Goal: Task Accomplishment & Management: Use online tool/utility

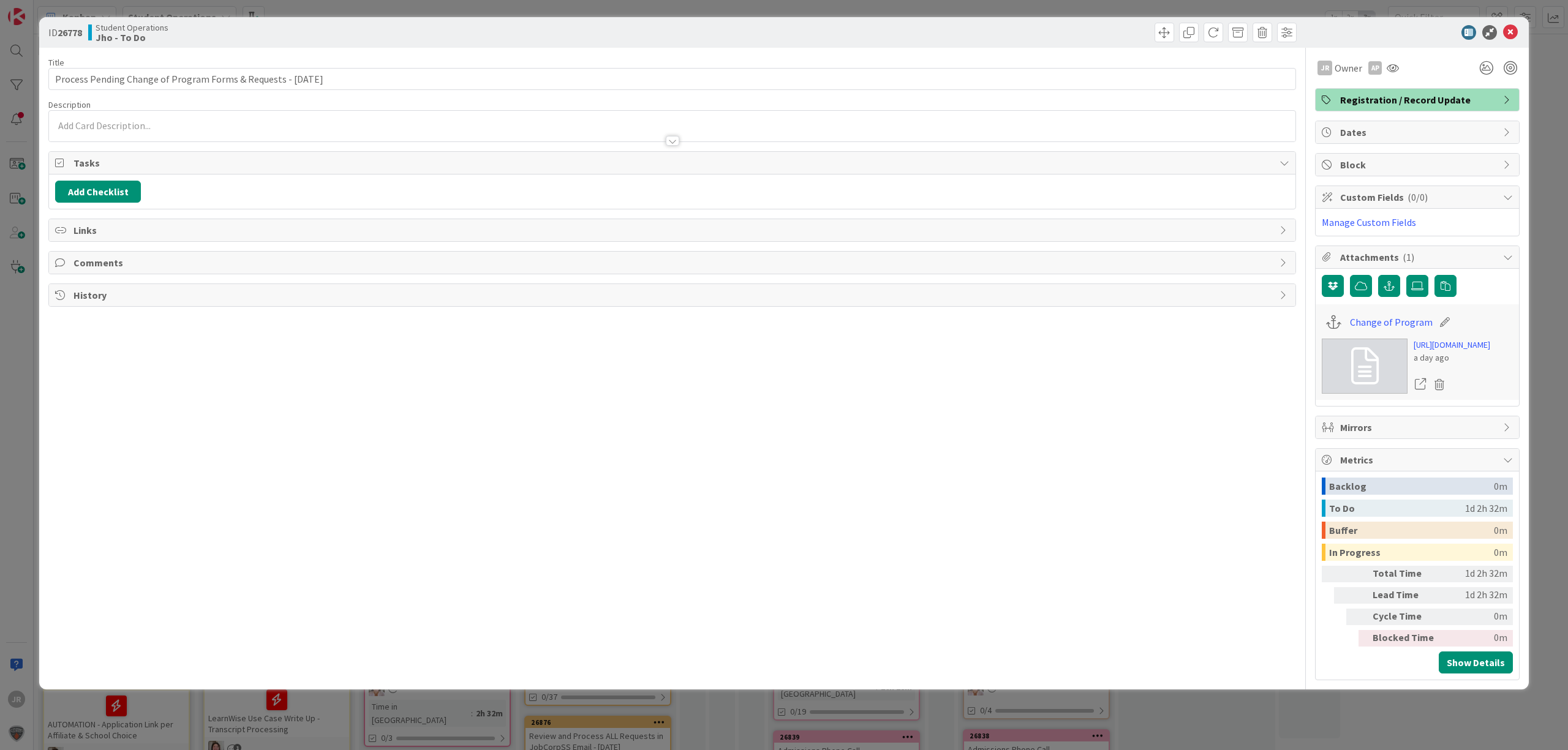
drag, startPoint x: 542, startPoint y: 8, endPoint x: 621, endPoint y: 45, distance: 87.2
click at [543, 8] on div "ID 26778 Student Operations Jho - To Do Title 63 / 128 Process Pending Change o…" at bounding box center [784, 375] width 1568 height 750
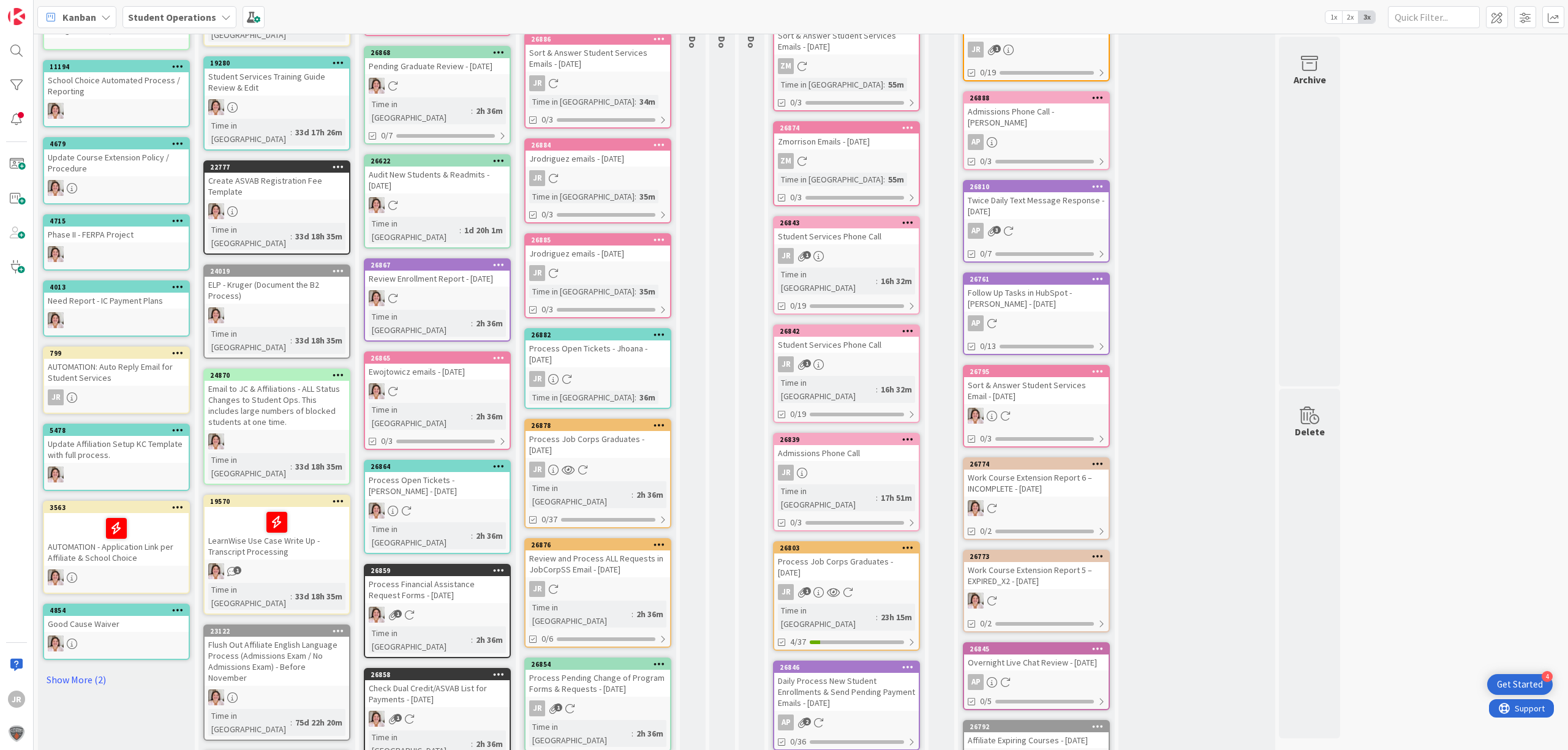
scroll to position [377, 0]
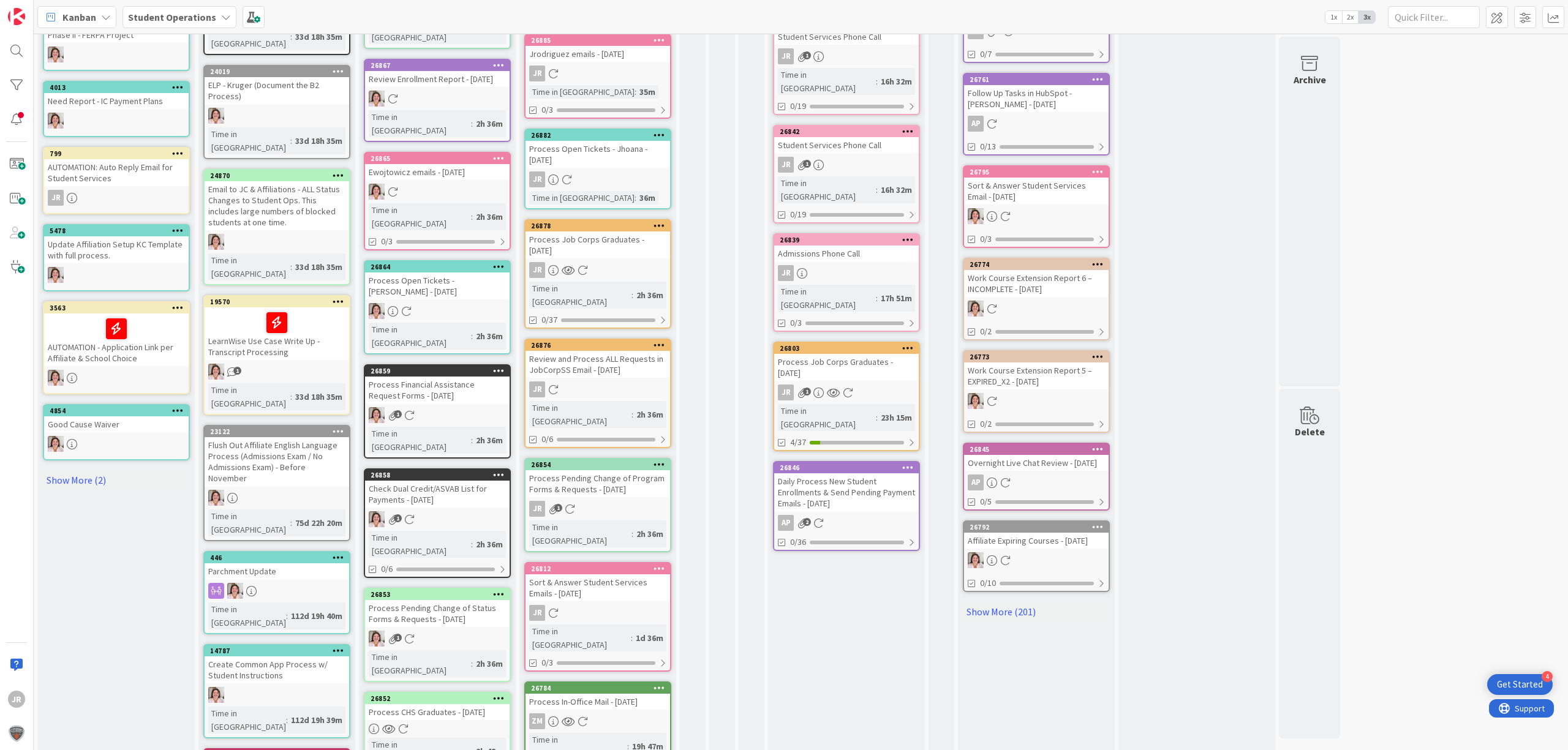
click at [630, 575] on div "Sort & Answer Student Services Emails - [DATE]" at bounding box center [598, 587] width 144 height 26
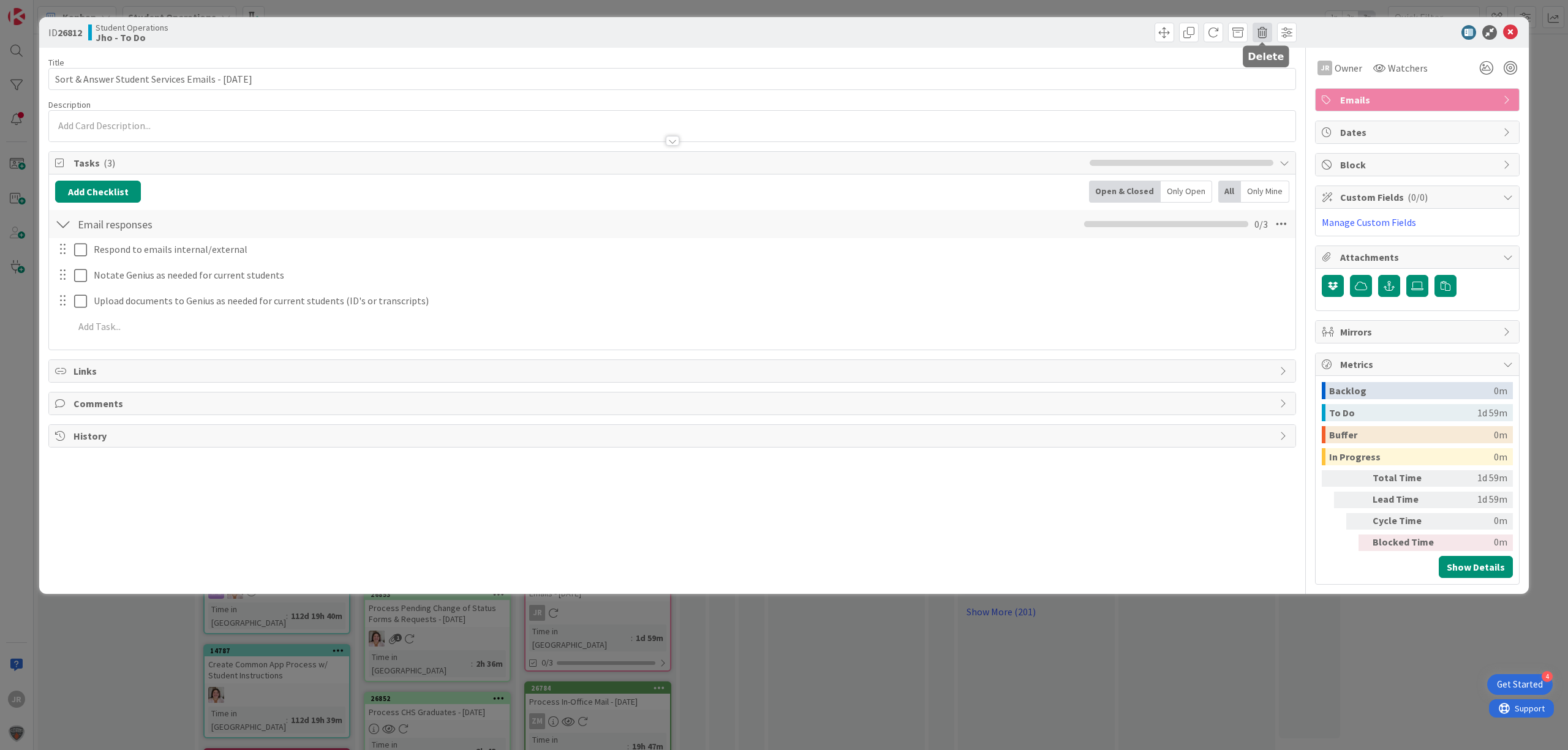
click at [1253, 35] on span at bounding box center [1262, 32] width 19 height 19
click at [1265, 87] on button "Delete" at bounding box center [1282, 90] width 46 height 22
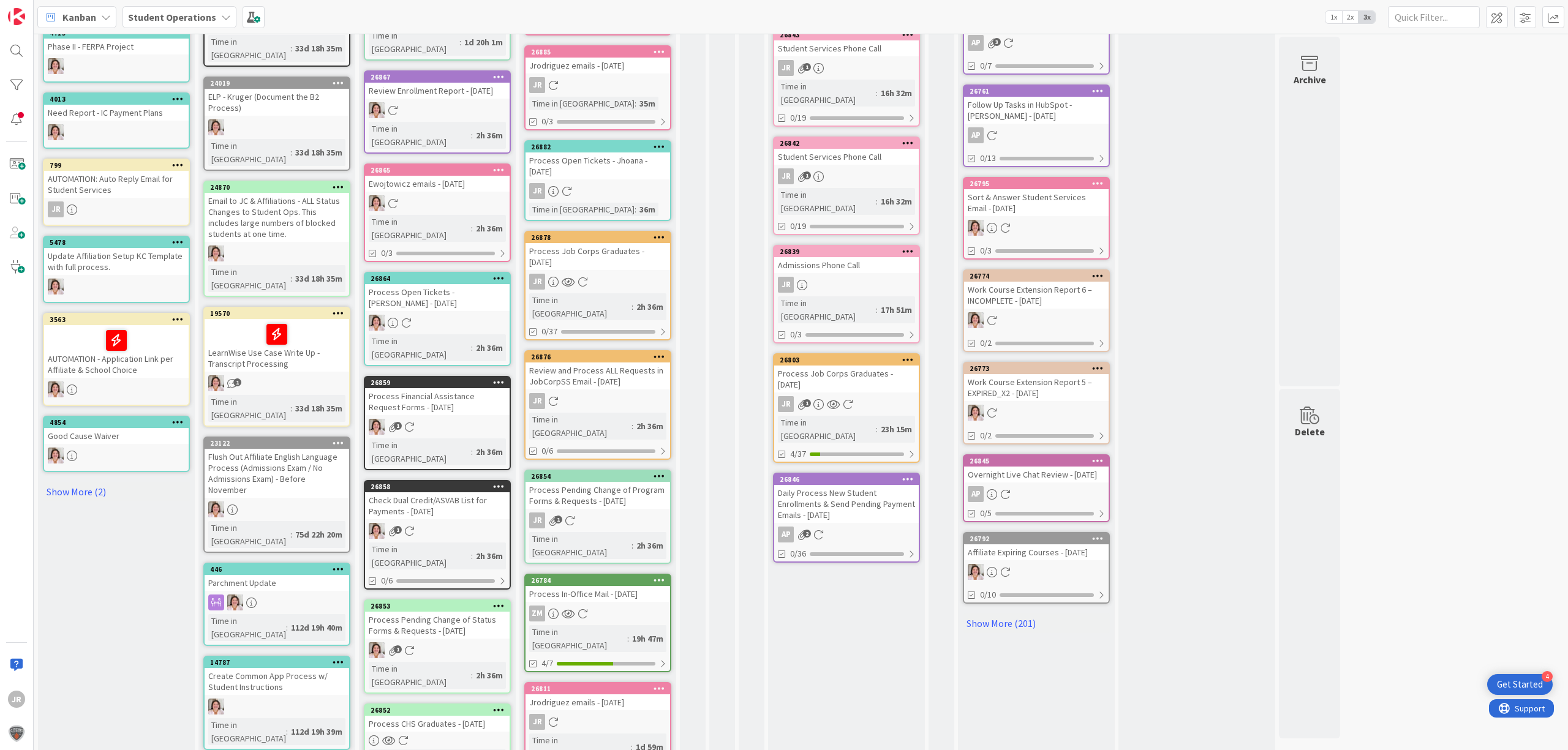
click at [654, 684] on icon at bounding box center [659, 688] width 12 height 8
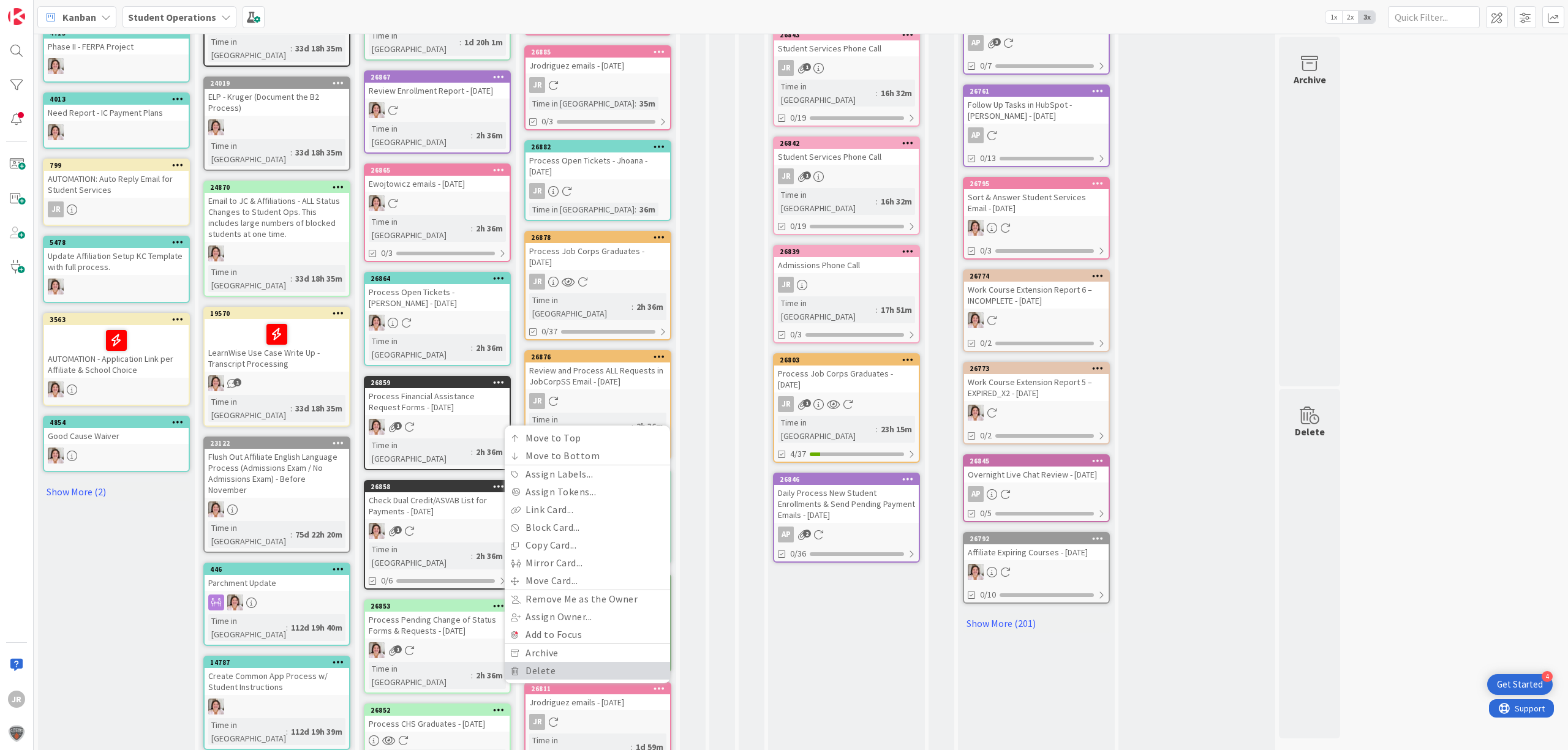
click at [632, 662] on link "Delete" at bounding box center [587, 671] width 165 height 17
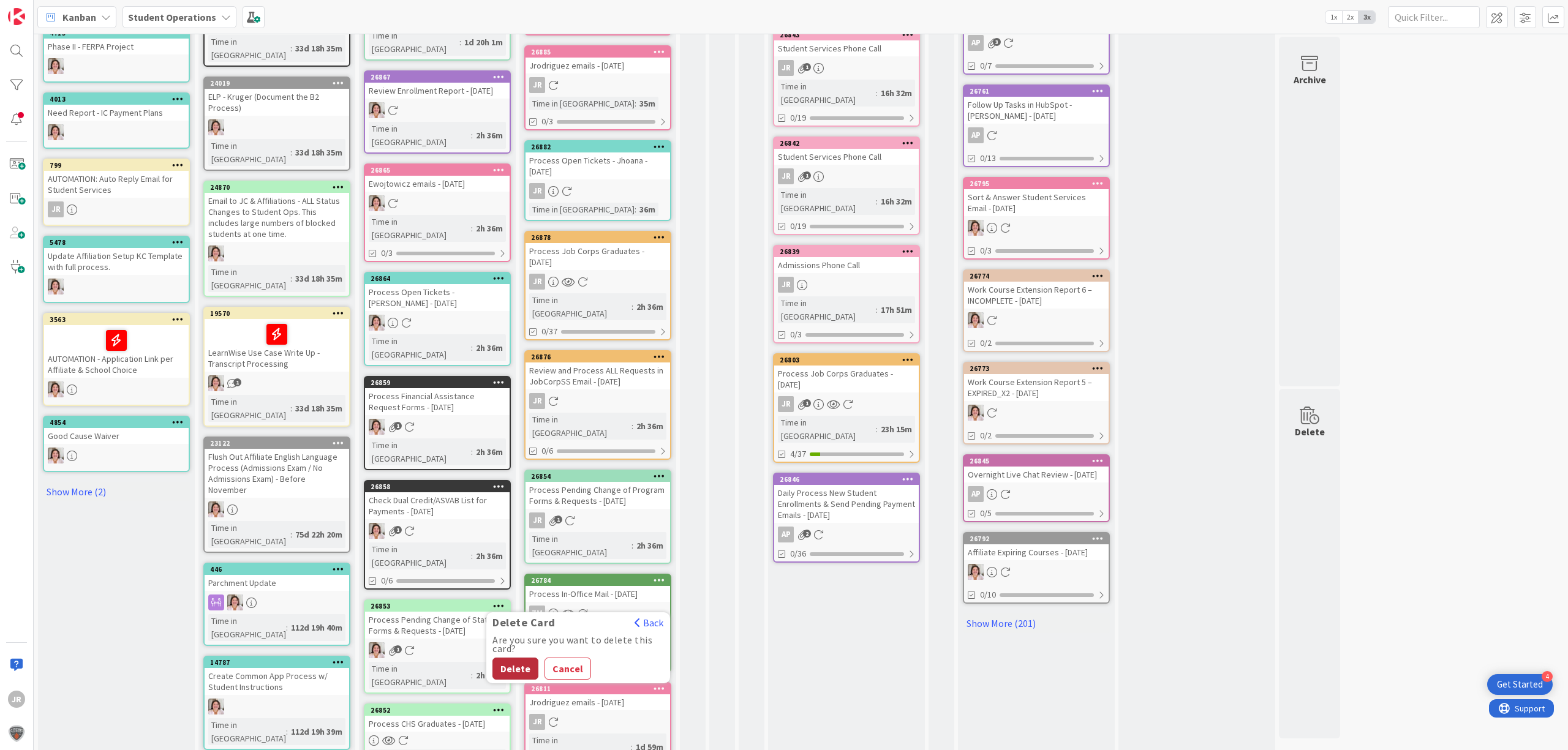
click at [523, 658] on button "Delete" at bounding box center [515, 669] width 46 height 22
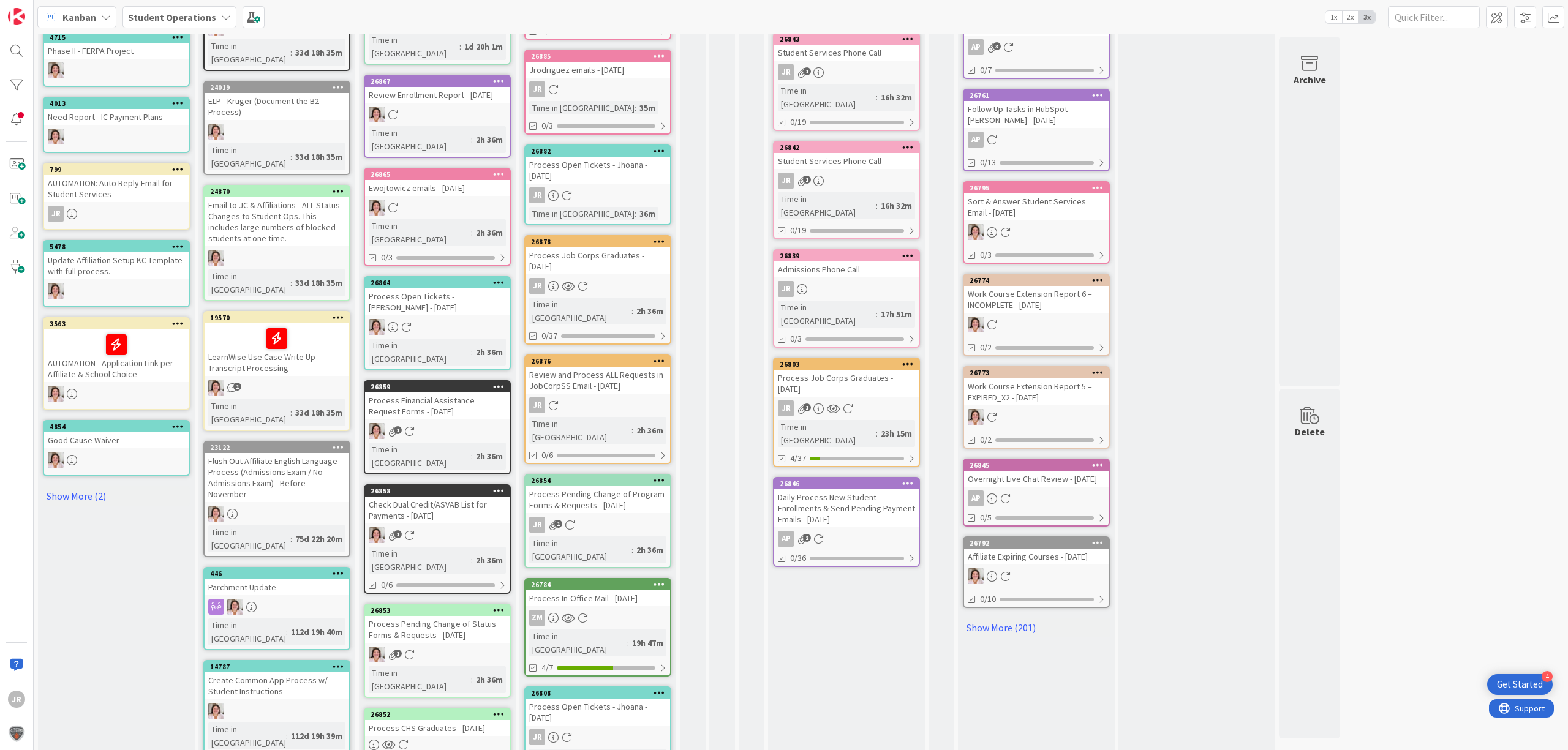
click at [655, 689] on icon at bounding box center [659, 692] width 12 height 8
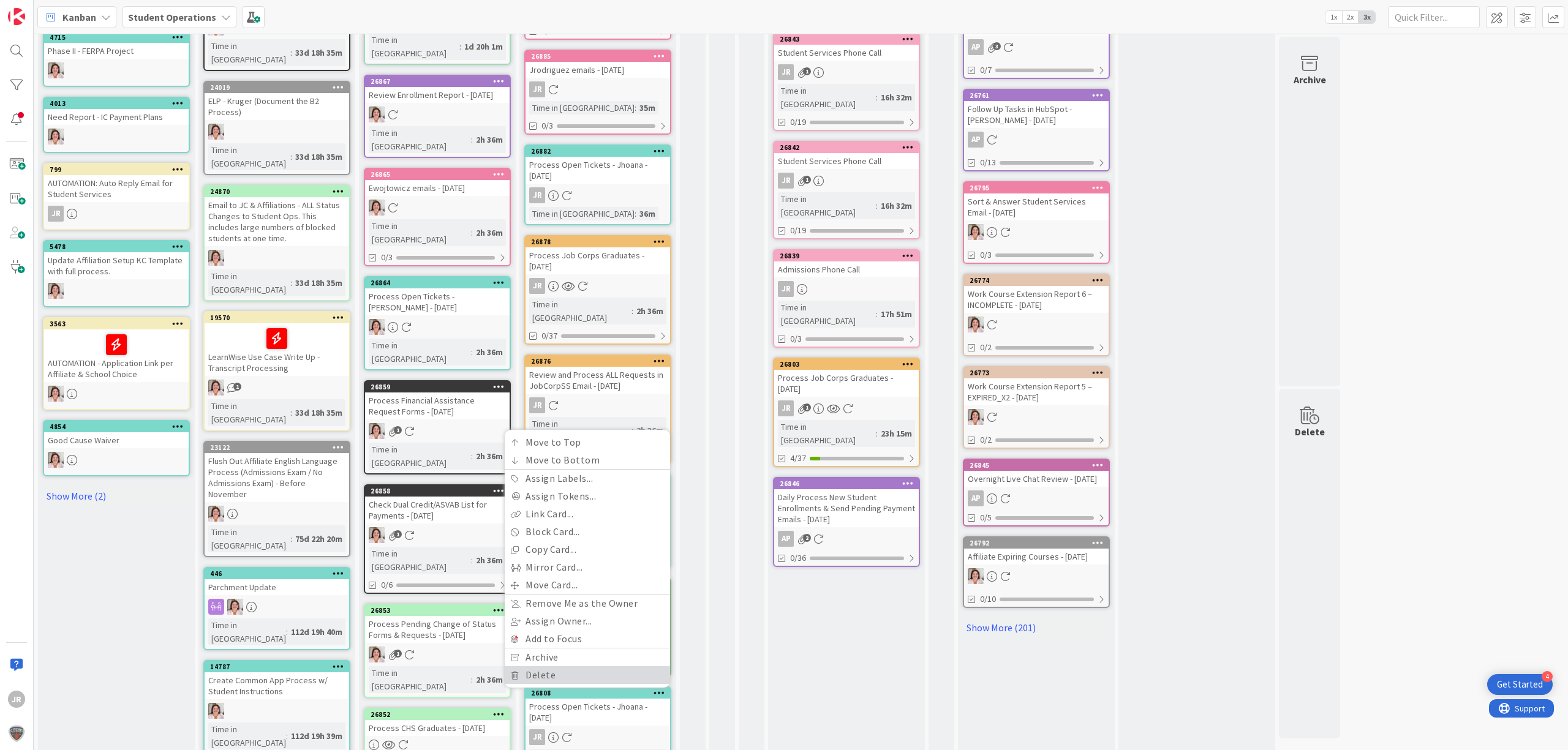
click at [620, 666] on link "Delete" at bounding box center [587, 674] width 165 height 17
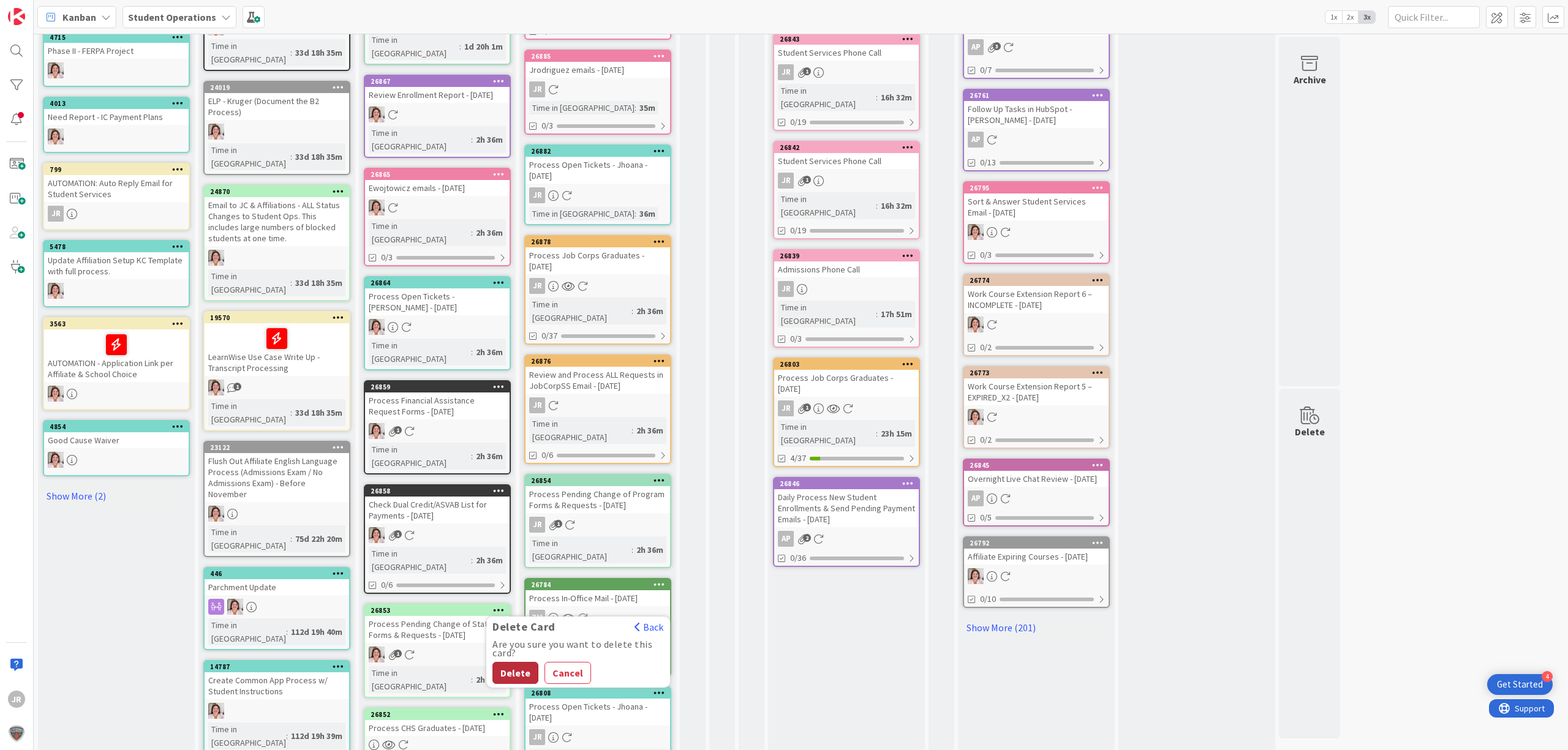
click at [510, 662] on button "Delete" at bounding box center [515, 673] width 46 height 22
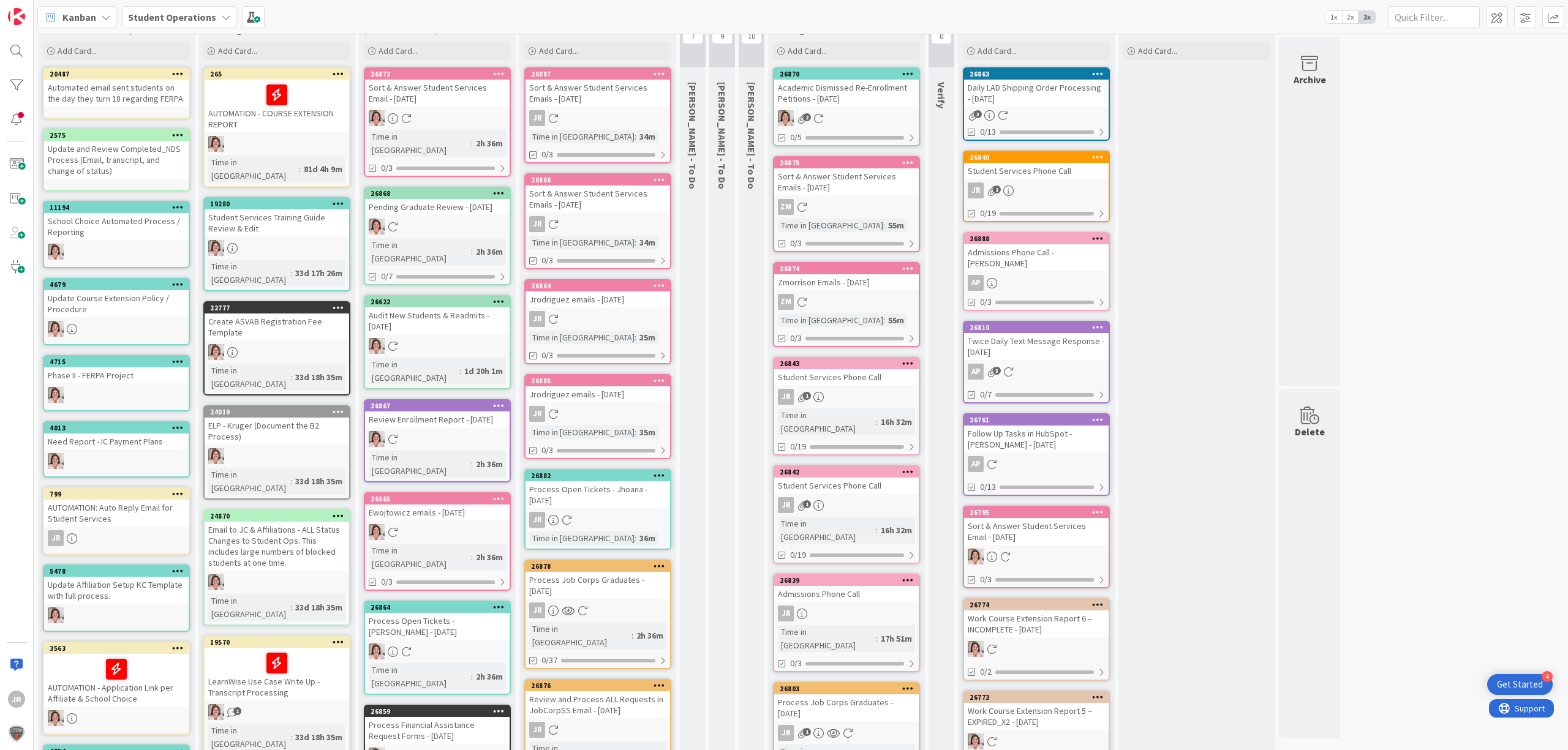
scroll to position [0, 0]
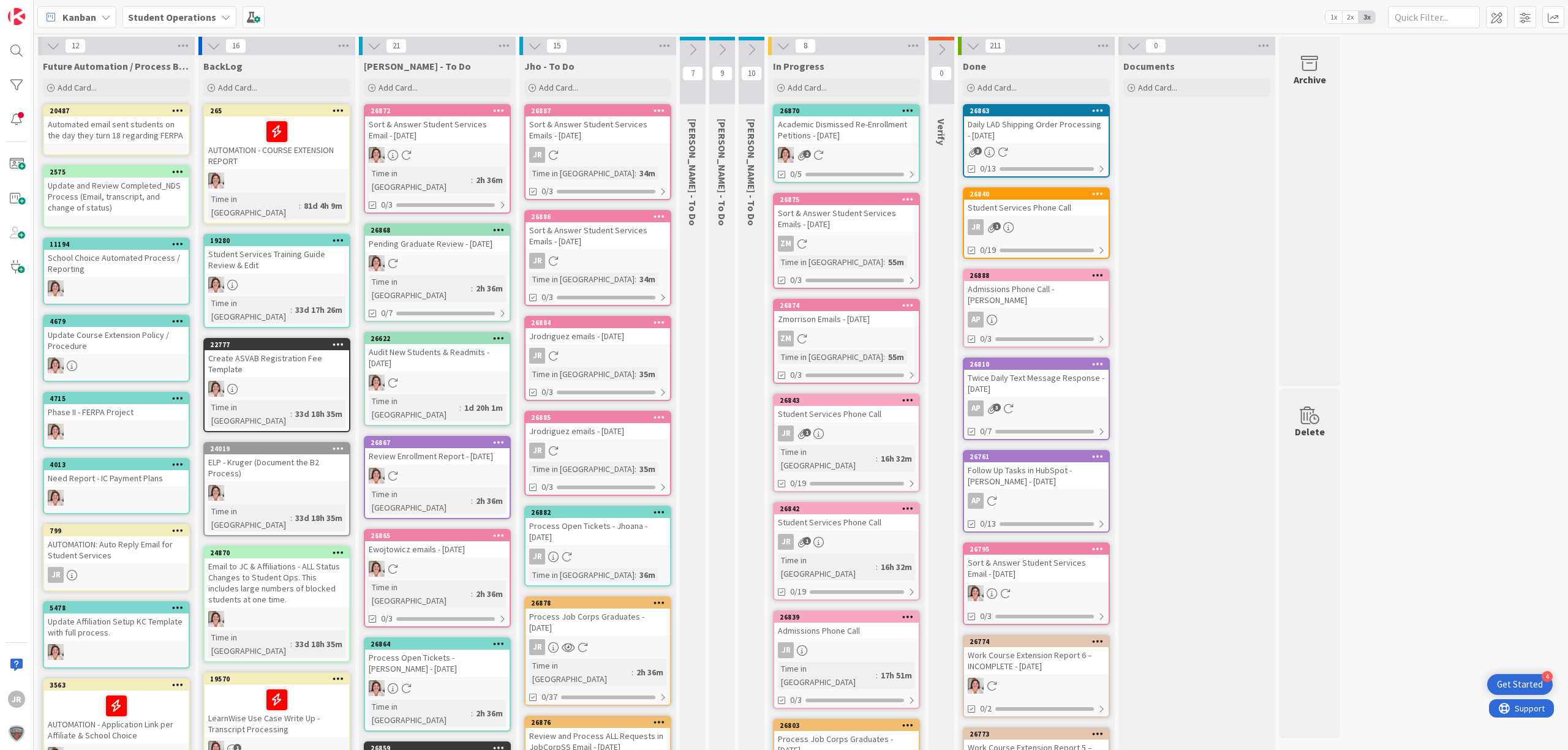
click at [659, 319] on icon at bounding box center [659, 322] width 12 height 8
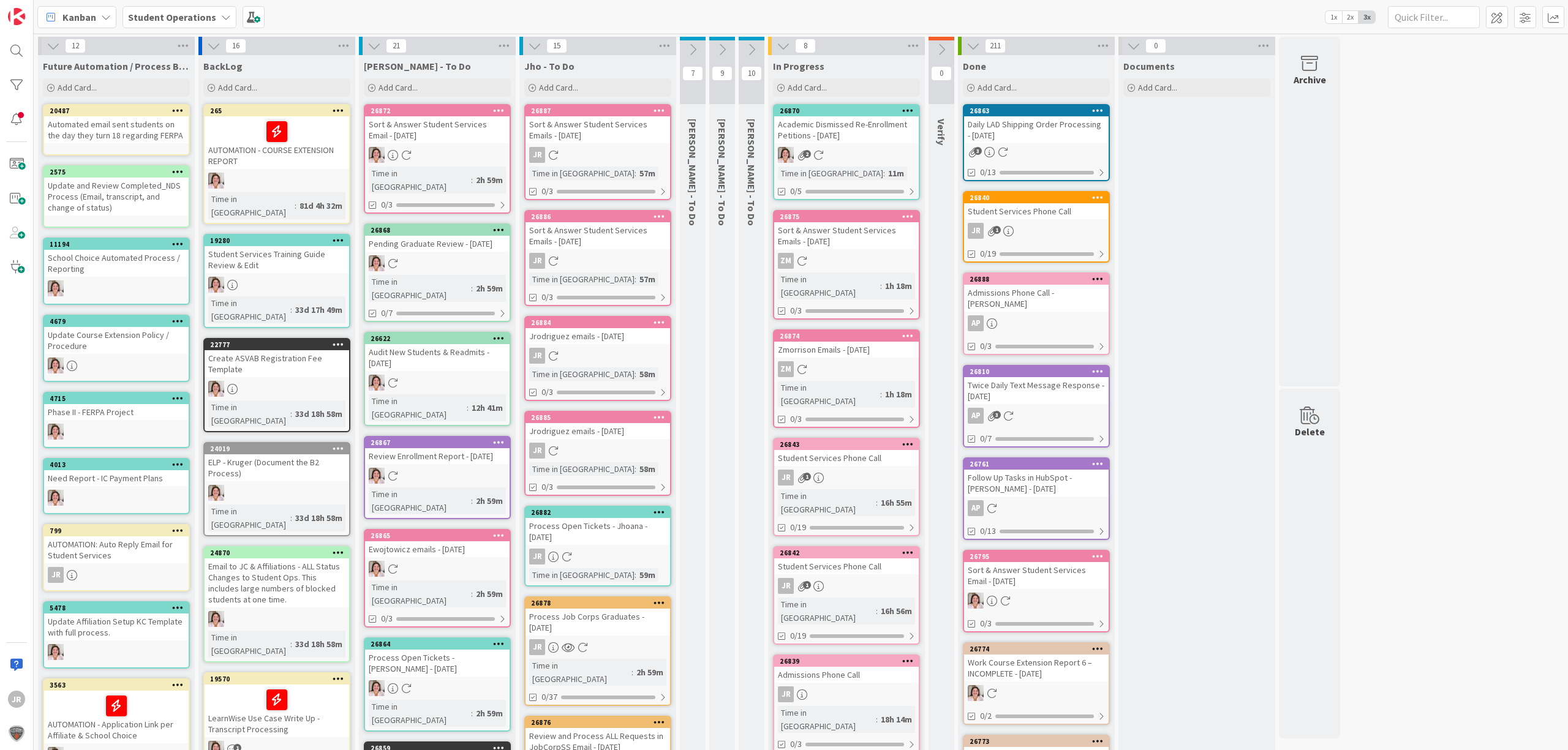
click at [662, 321] on icon at bounding box center [659, 322] width 12 height 8
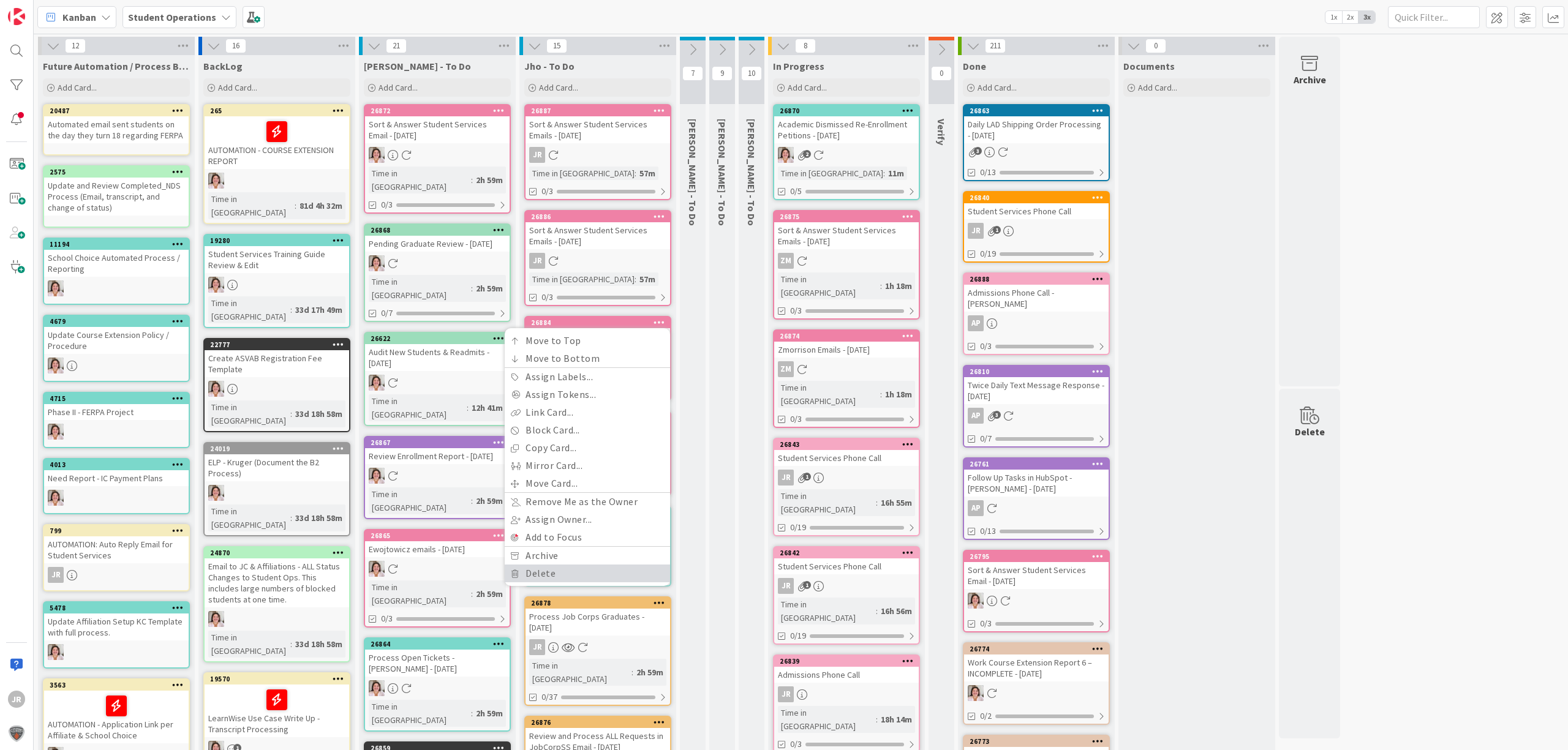
click at [607, 566] on link "Delete" at bounding box center [587, 573] width 165 height 17
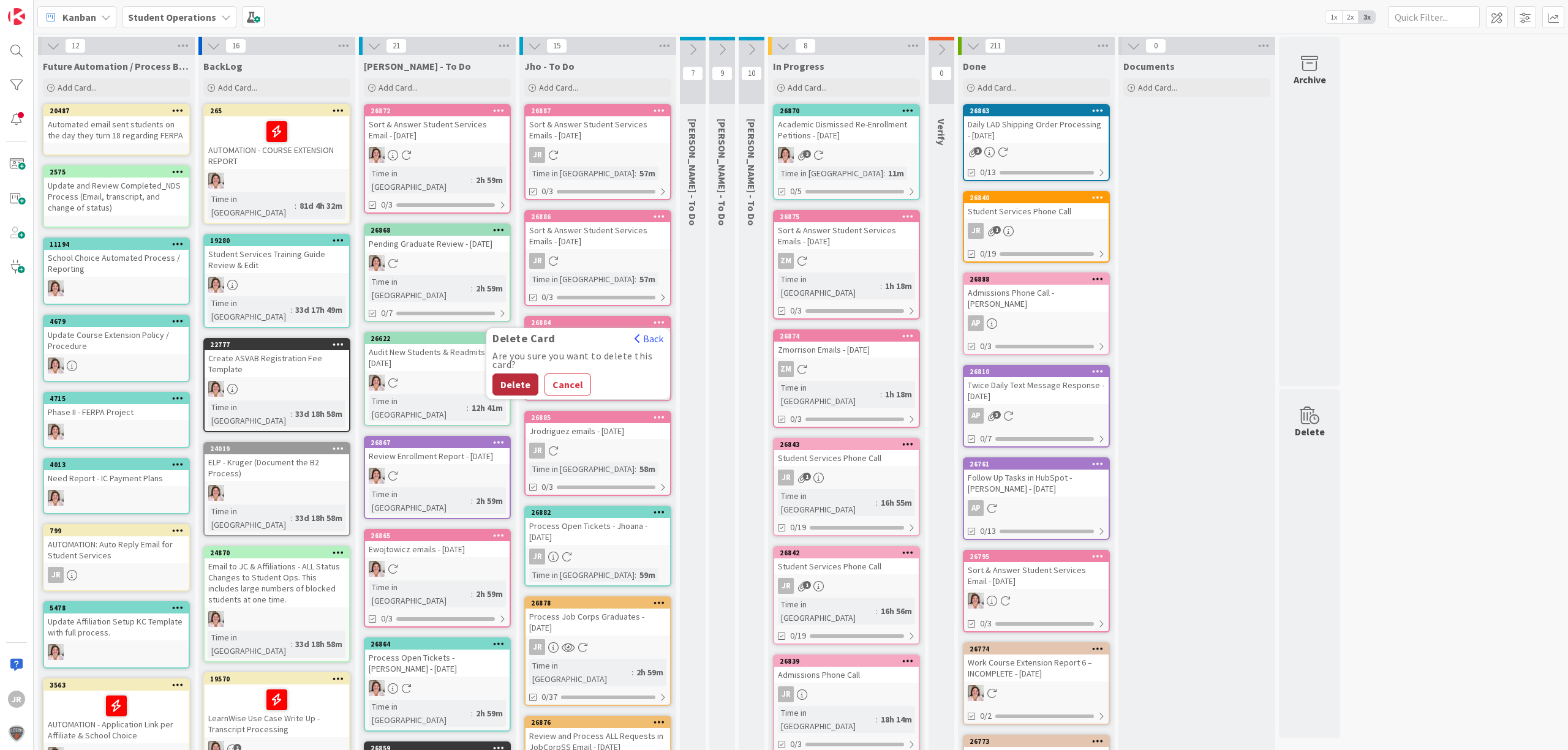
click at [524, 387] on button "Delete" at bounding box center [515, 385] width 46 height 22
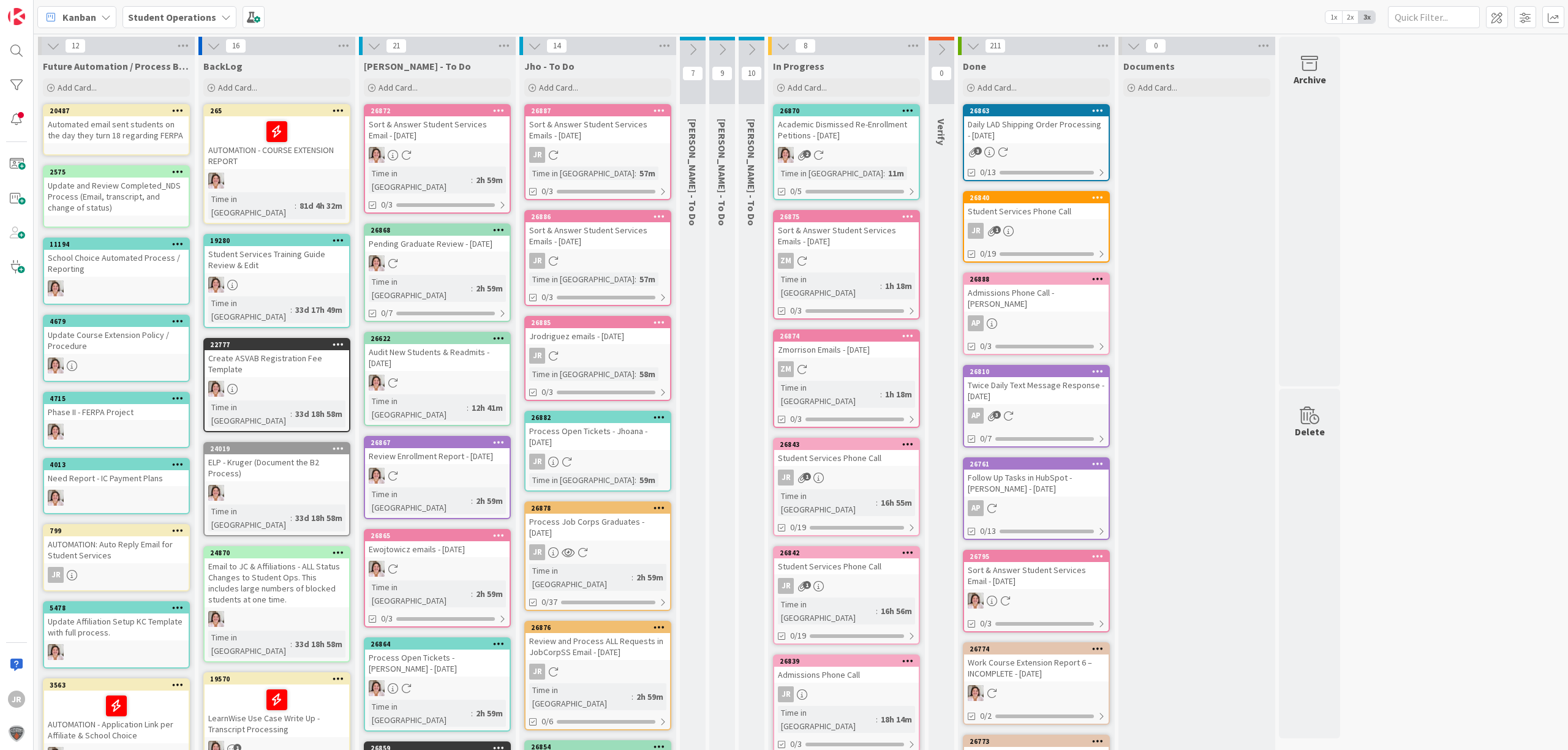
click at [662, 212] on icon at bounding box center [659, 216] width 12 height 8
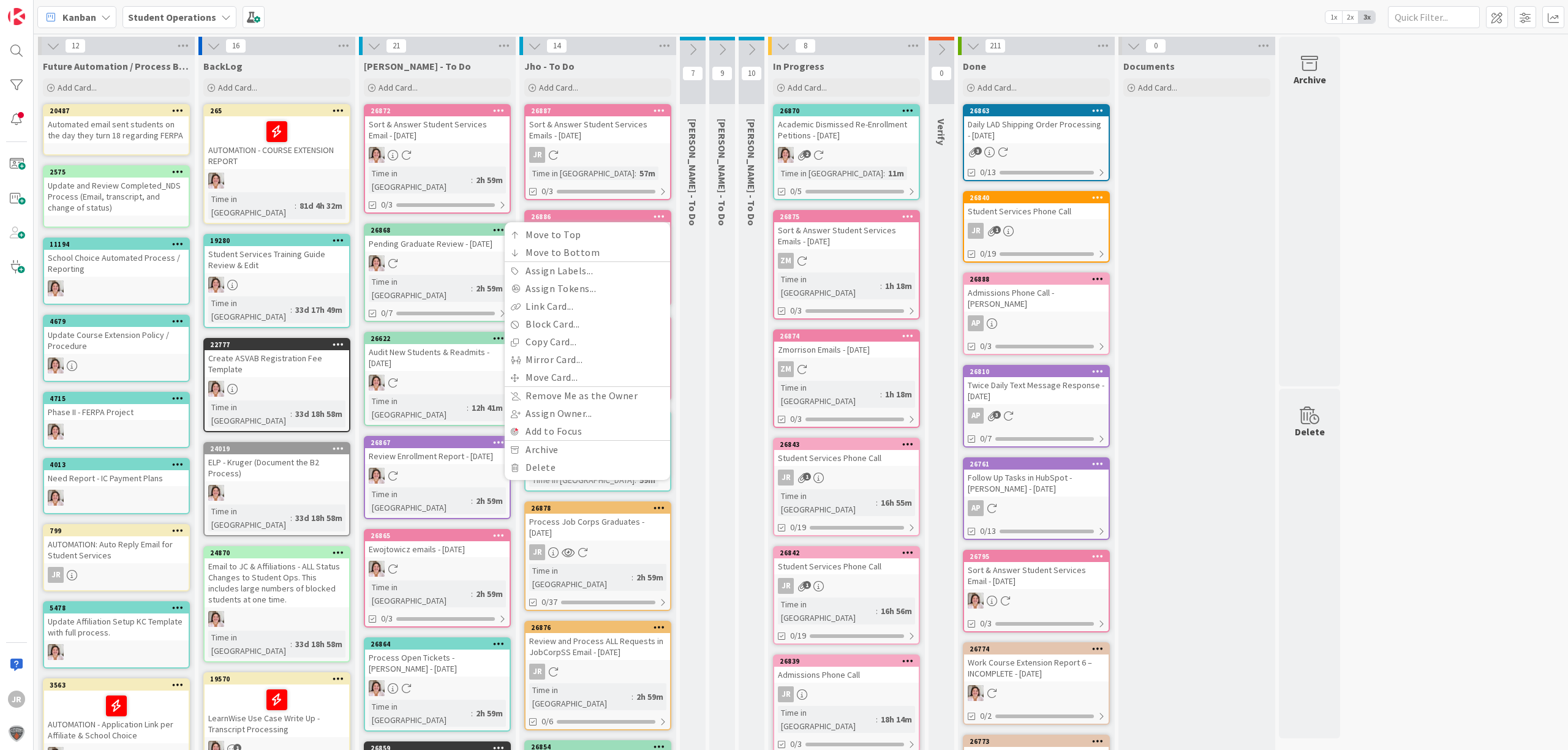
click at [708, 233] on div "9 Eric - To Do" at bounding box center [722, 645] width 29 height 1218
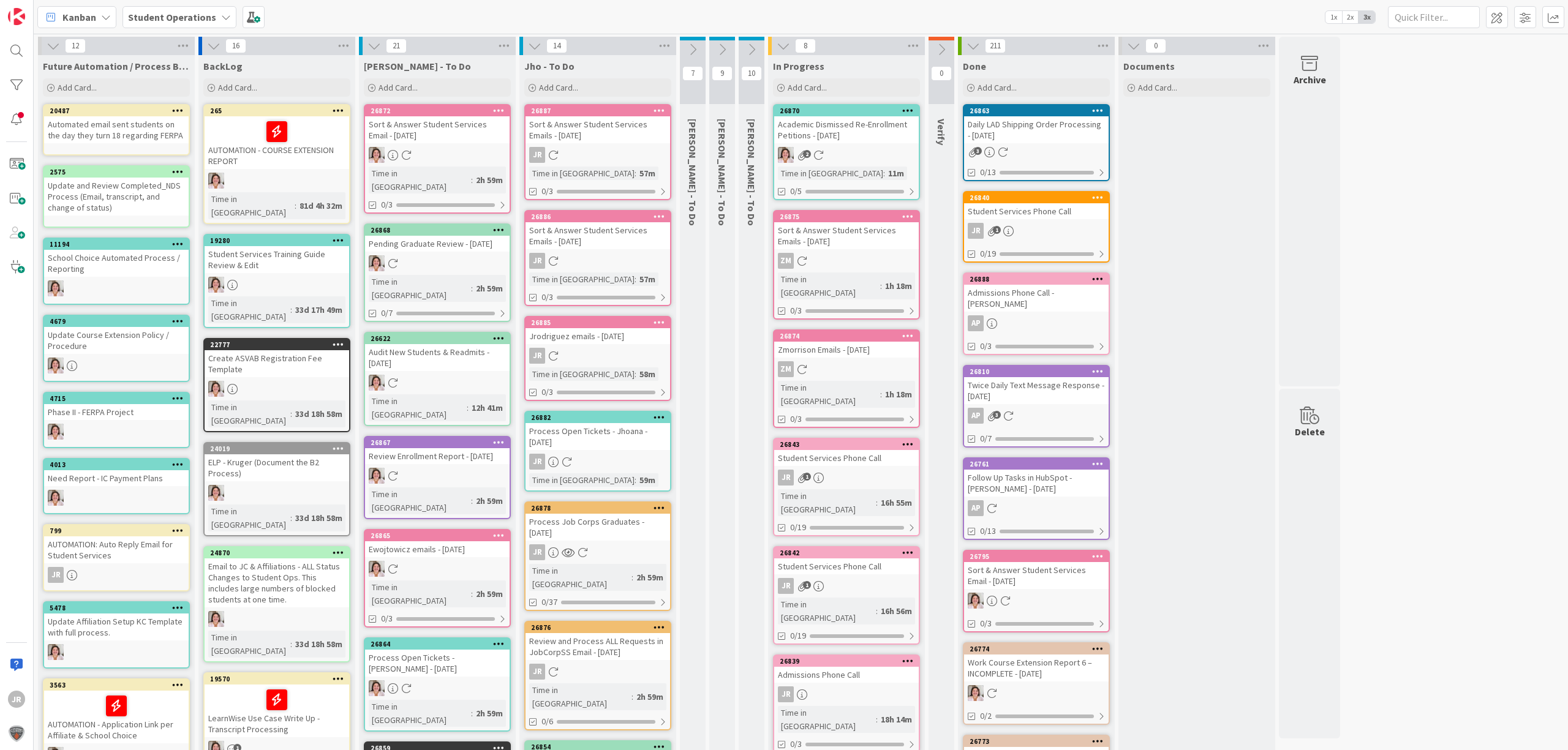
click at [657, 214] on icon at bounding box center [659, 216] width 12 height 8
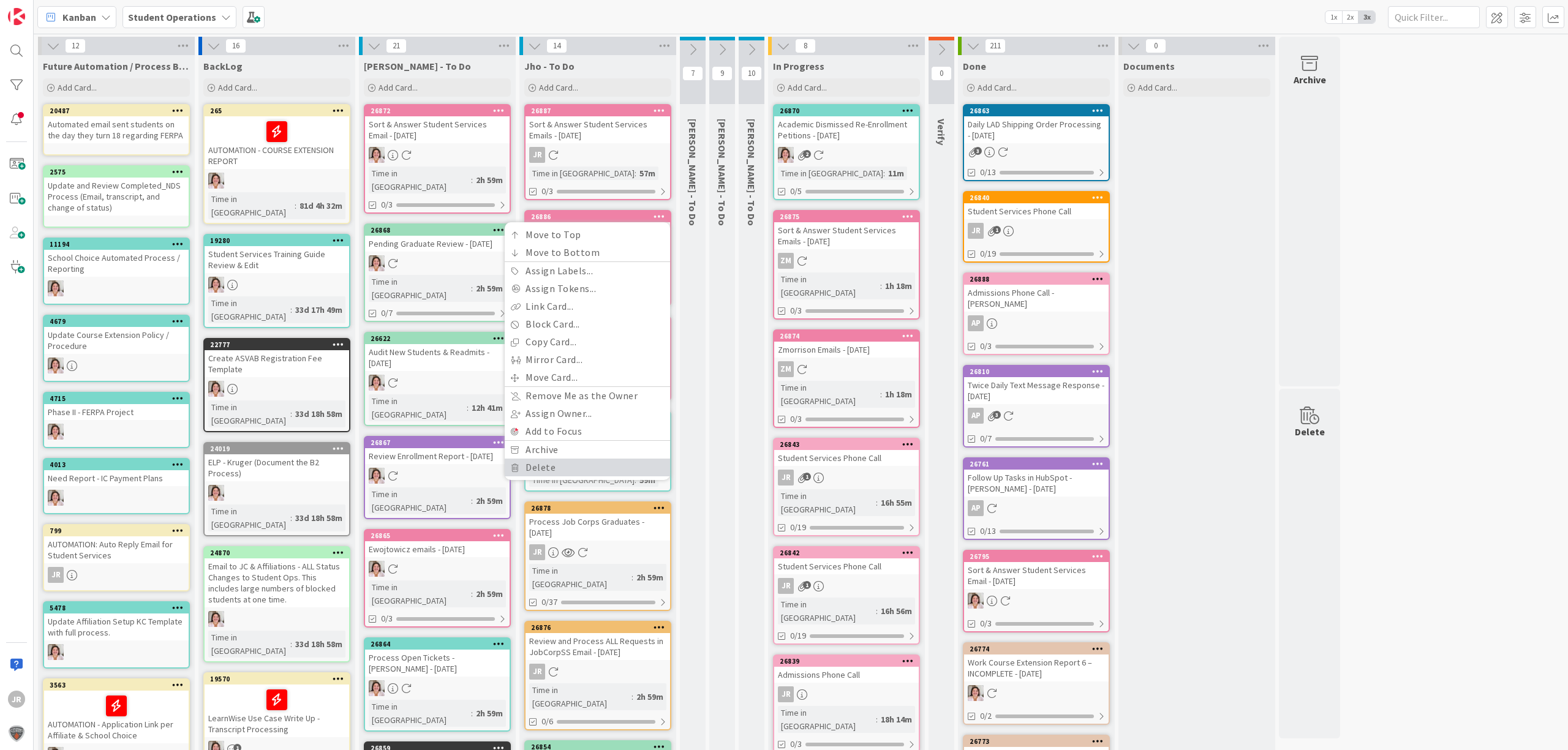
click at [554, 468] on link "Delete" at bounding box center [587, 467] width 165 height 17
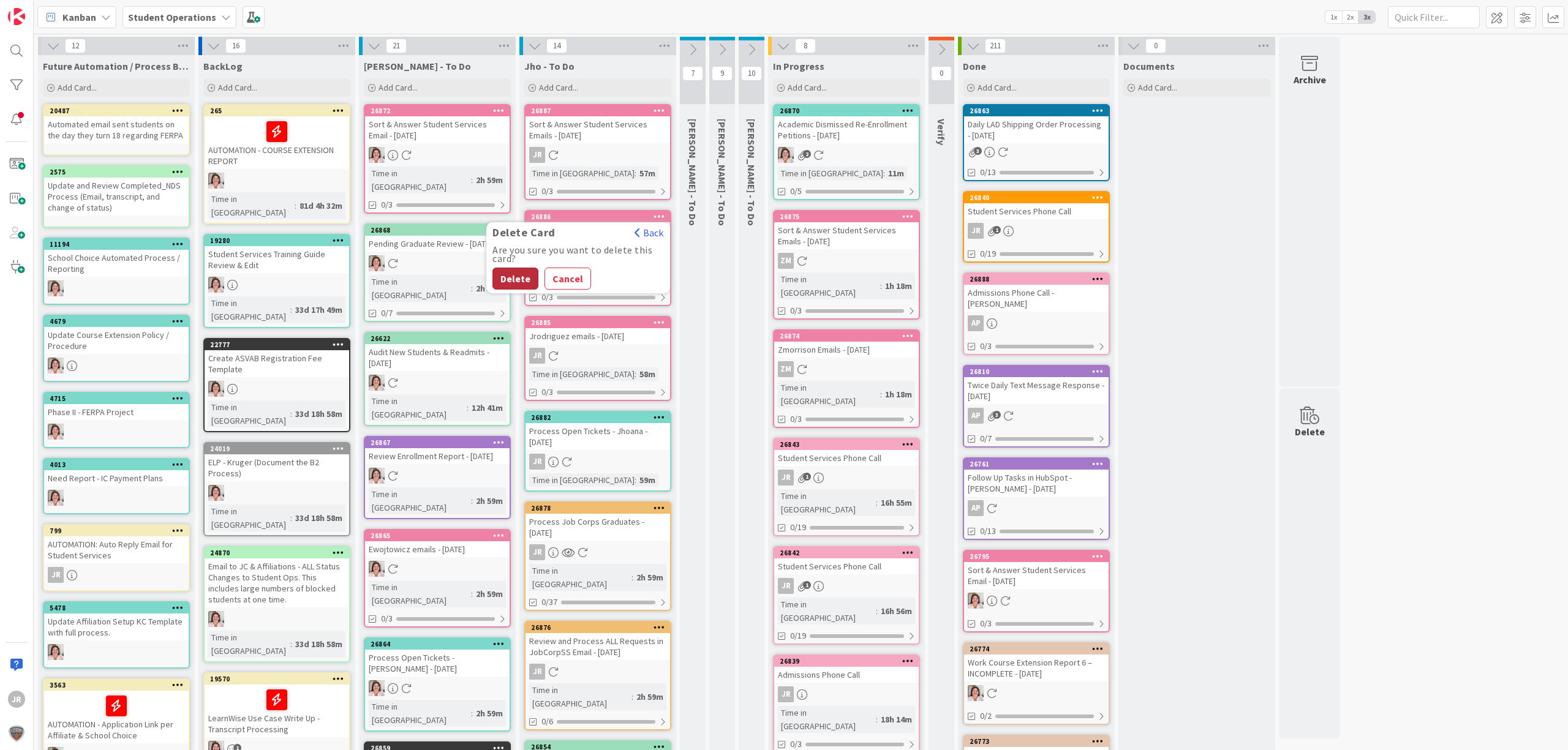
click at [522, 278] on button "Delete" at bounding box center [515, 279] width 46 height 22
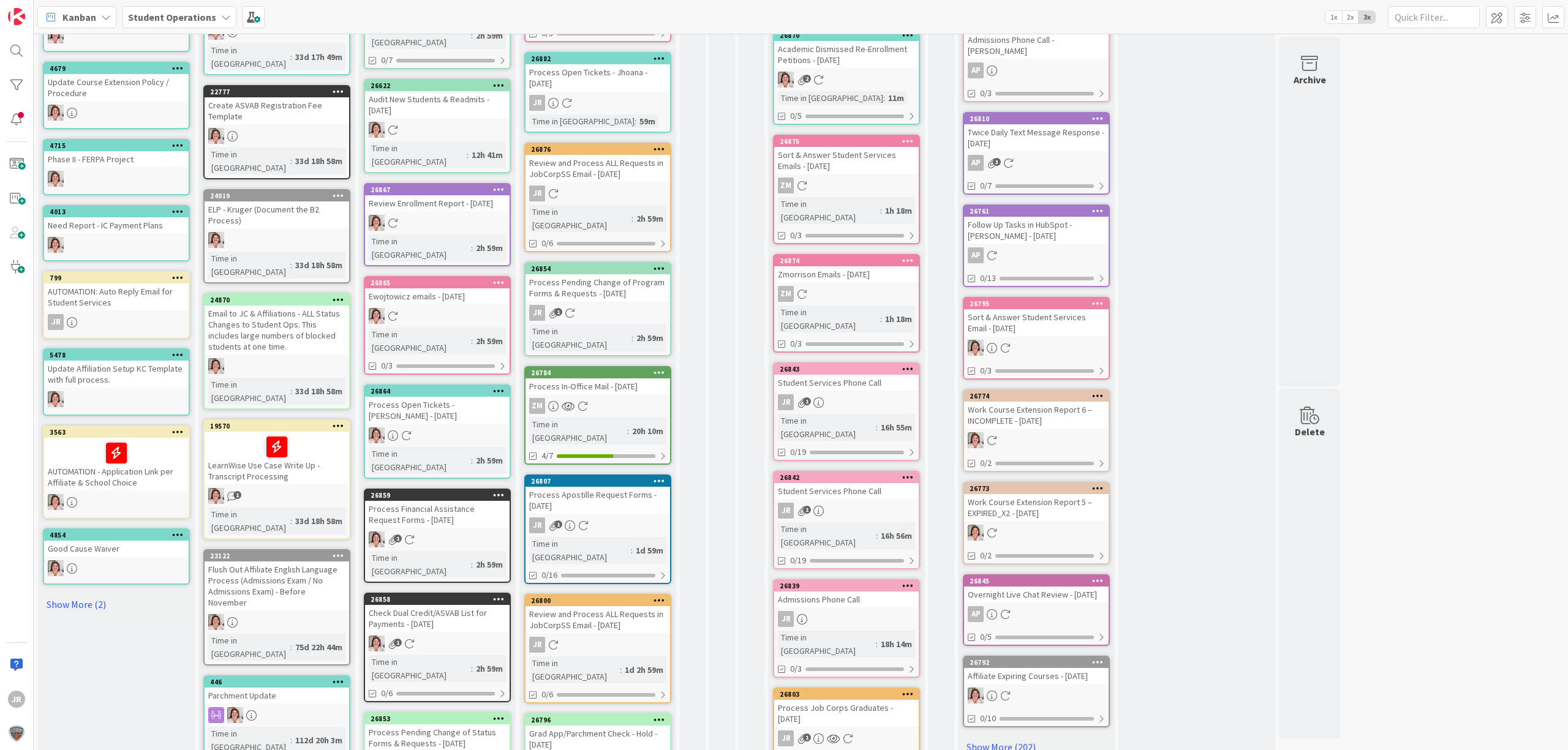
scroll to position [276, 0]
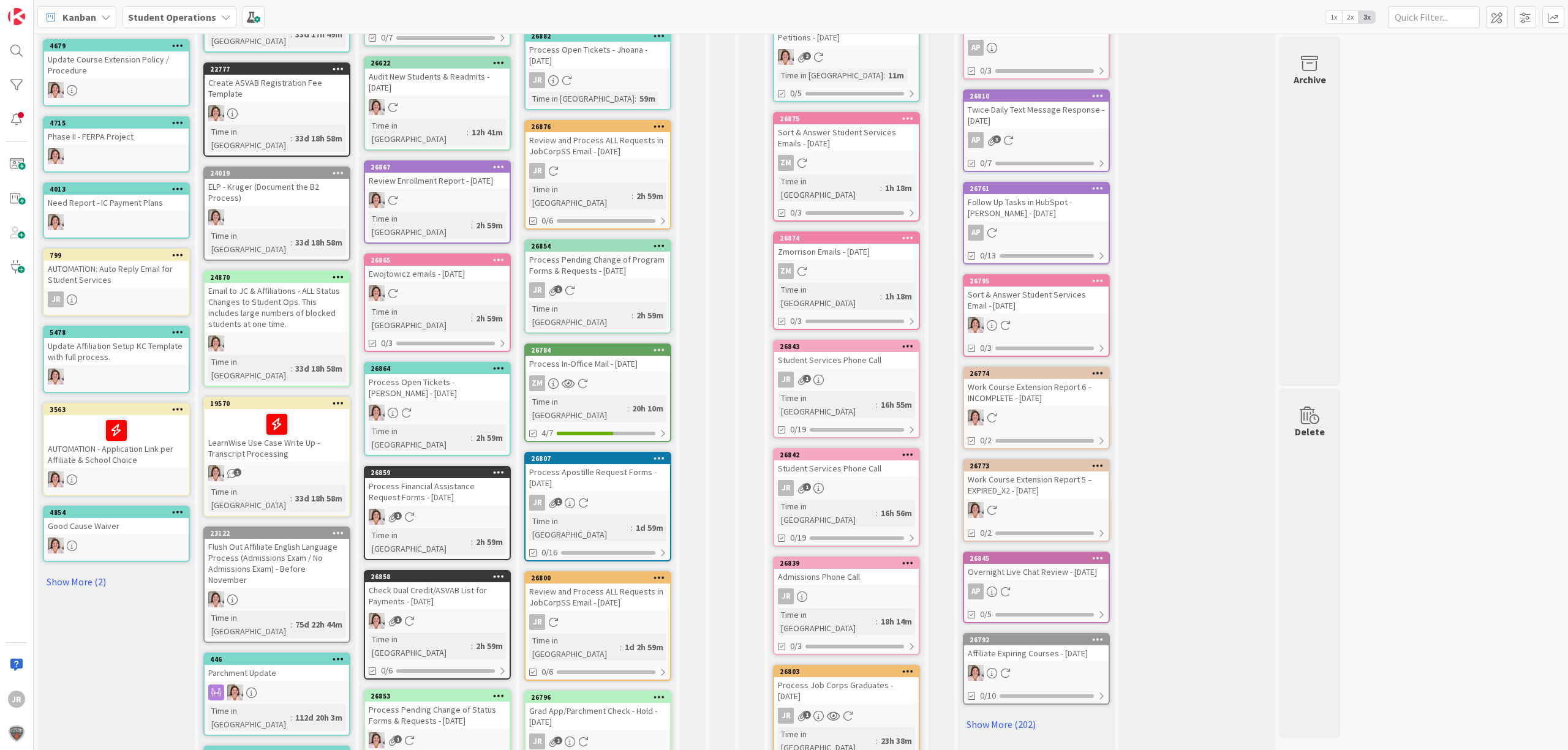
click at [841, 677] on div "Process Job Corps Graduates - [DATE]" at bounding box center [846, 690] width 144 height 26
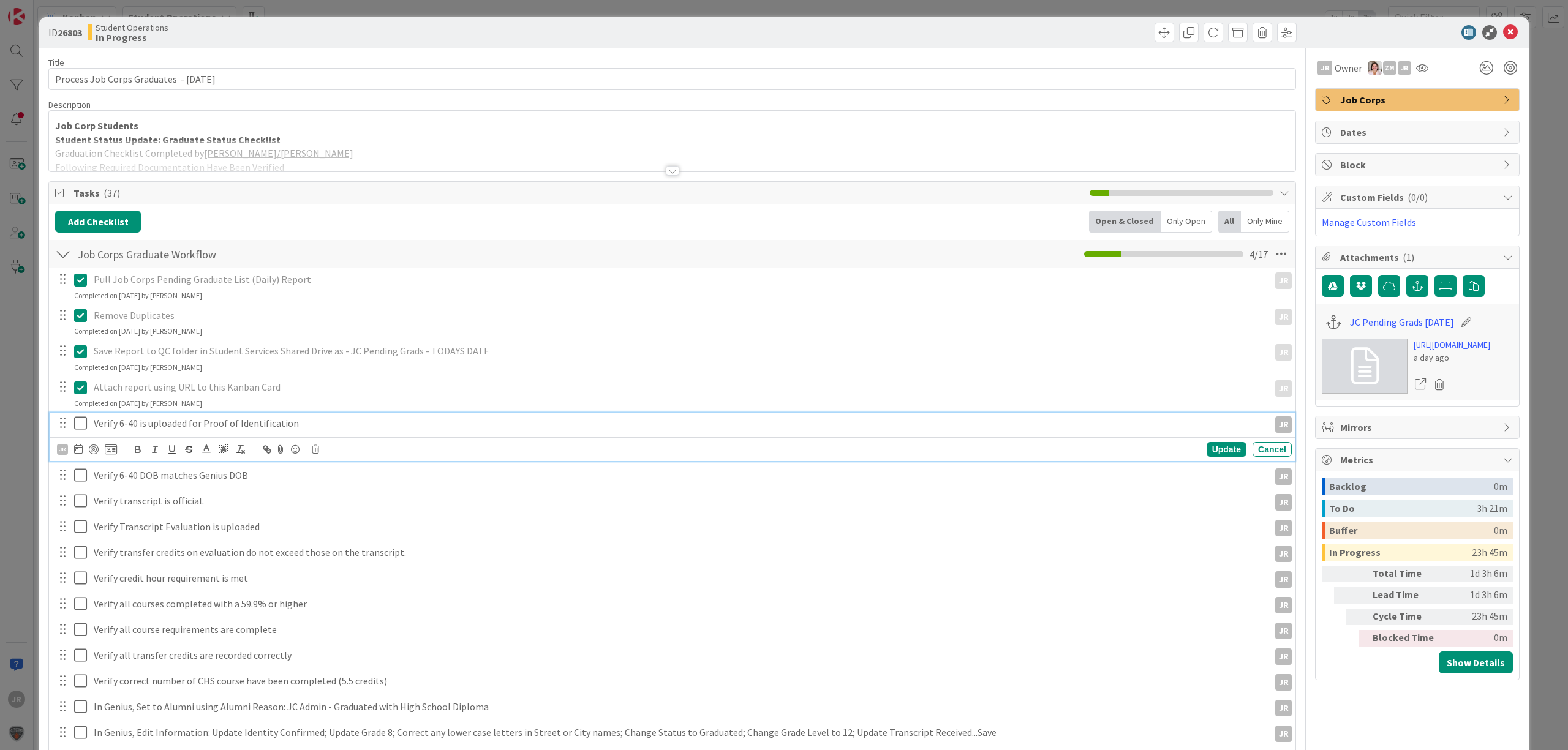
click at [79, 429] on icon at bounding box center [83, 423] width 18 height 15
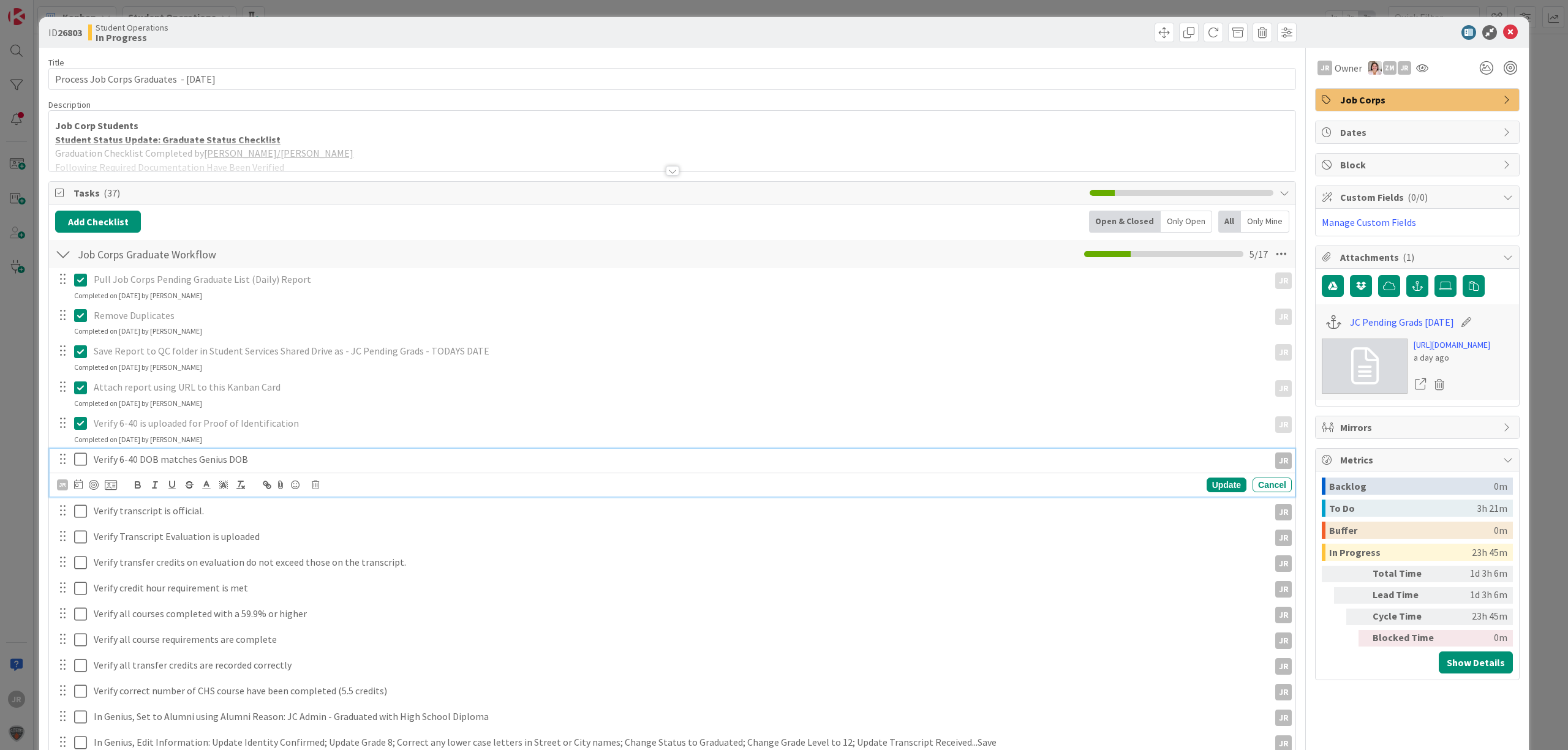
click at [82, 467] on icon at bounding box center [83, 460] width 18 height 15
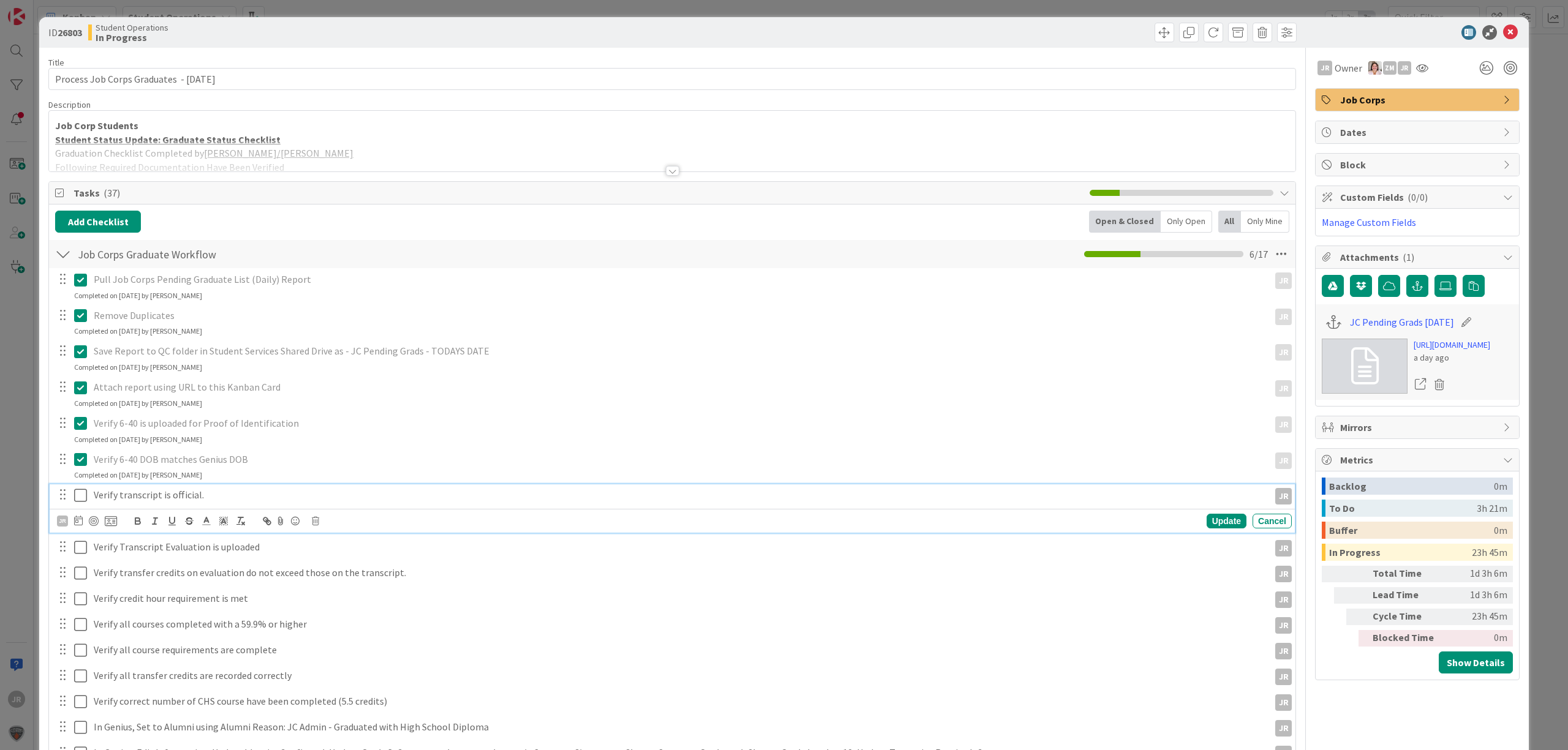
click at [84, 497] on icon at bounding box center [83, 495] width 18 height 15
click at [84, 538] on icon at bounding box center [83, 532] width 18 height 15
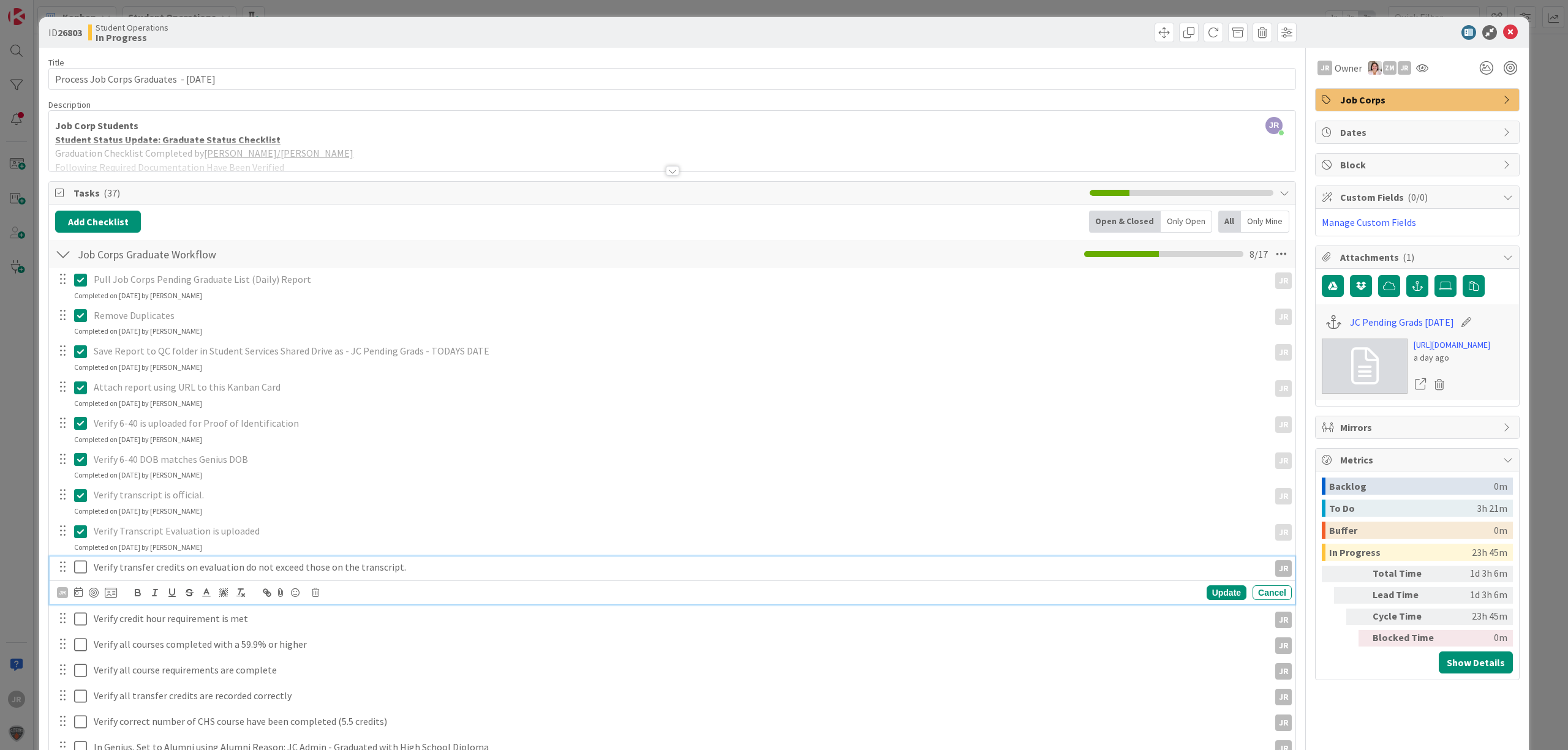
click at [85, 567] on icon at bounding box center [83, 567] width 18 height 15
click at [79, 605] on icon at bounding box center [83, 603] width 18 height 15
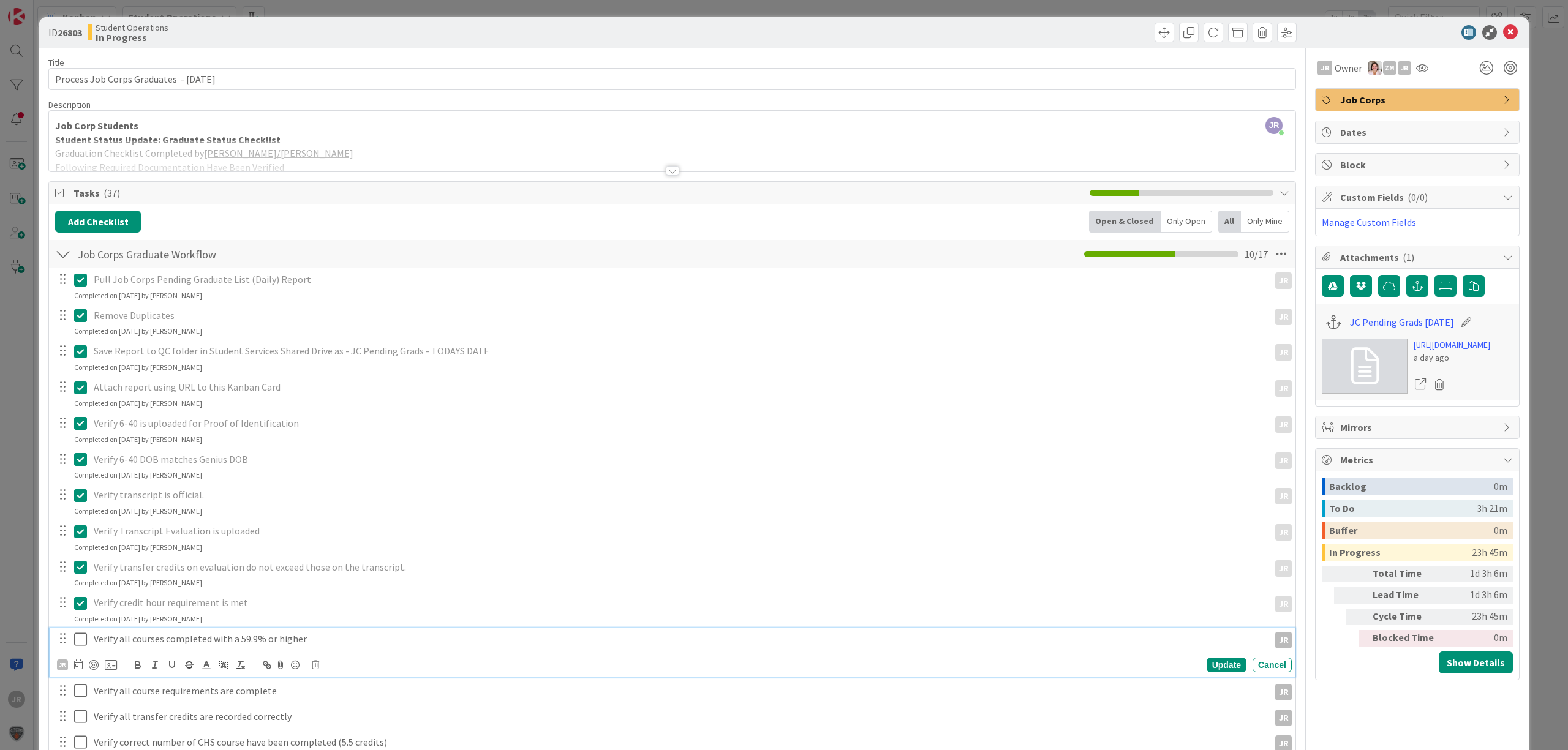
click at [80, 637] on icon at bounding box center [83, 639] width 18 height 15
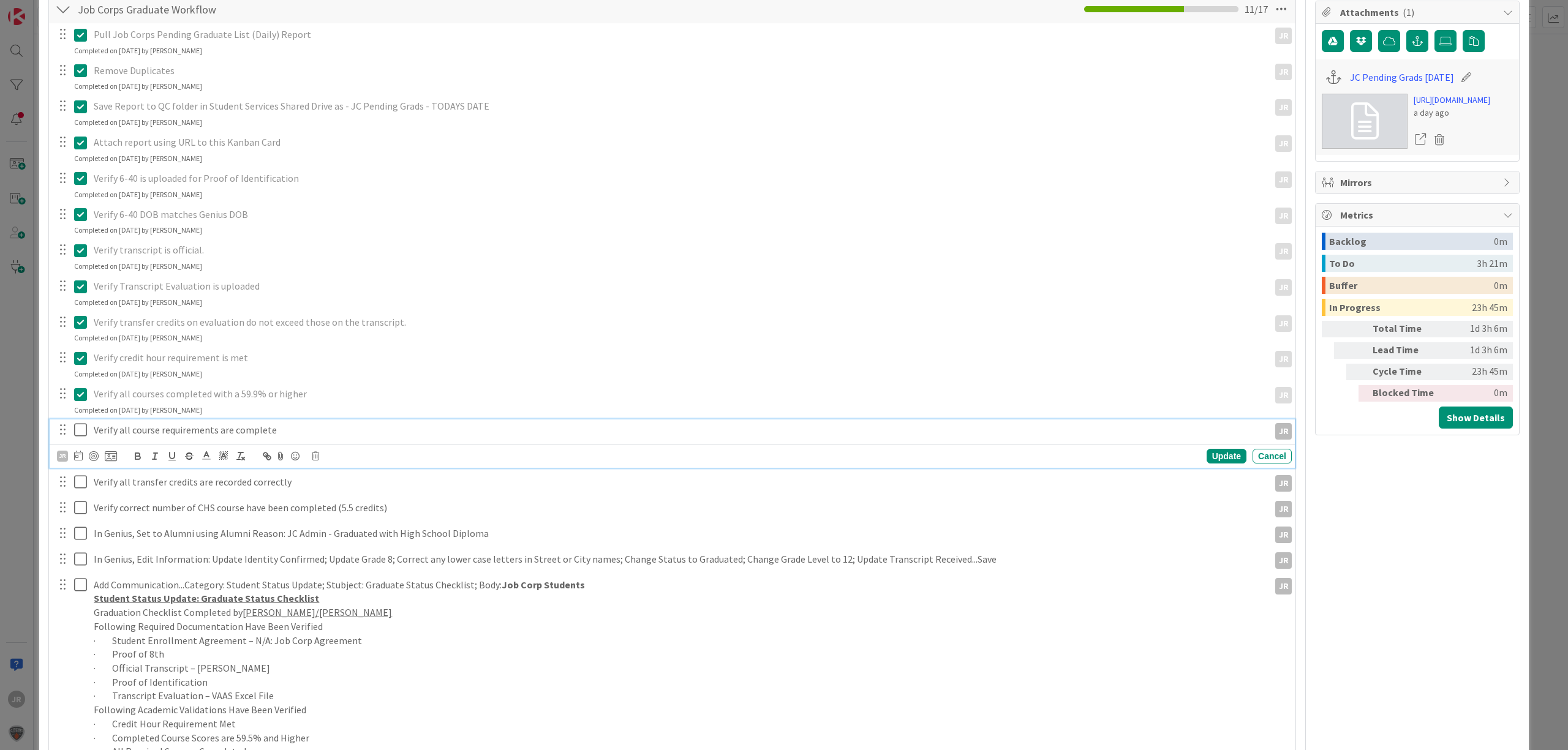
click at [81, 432] on icon at bounding box center [83, 430] width 18 height 15
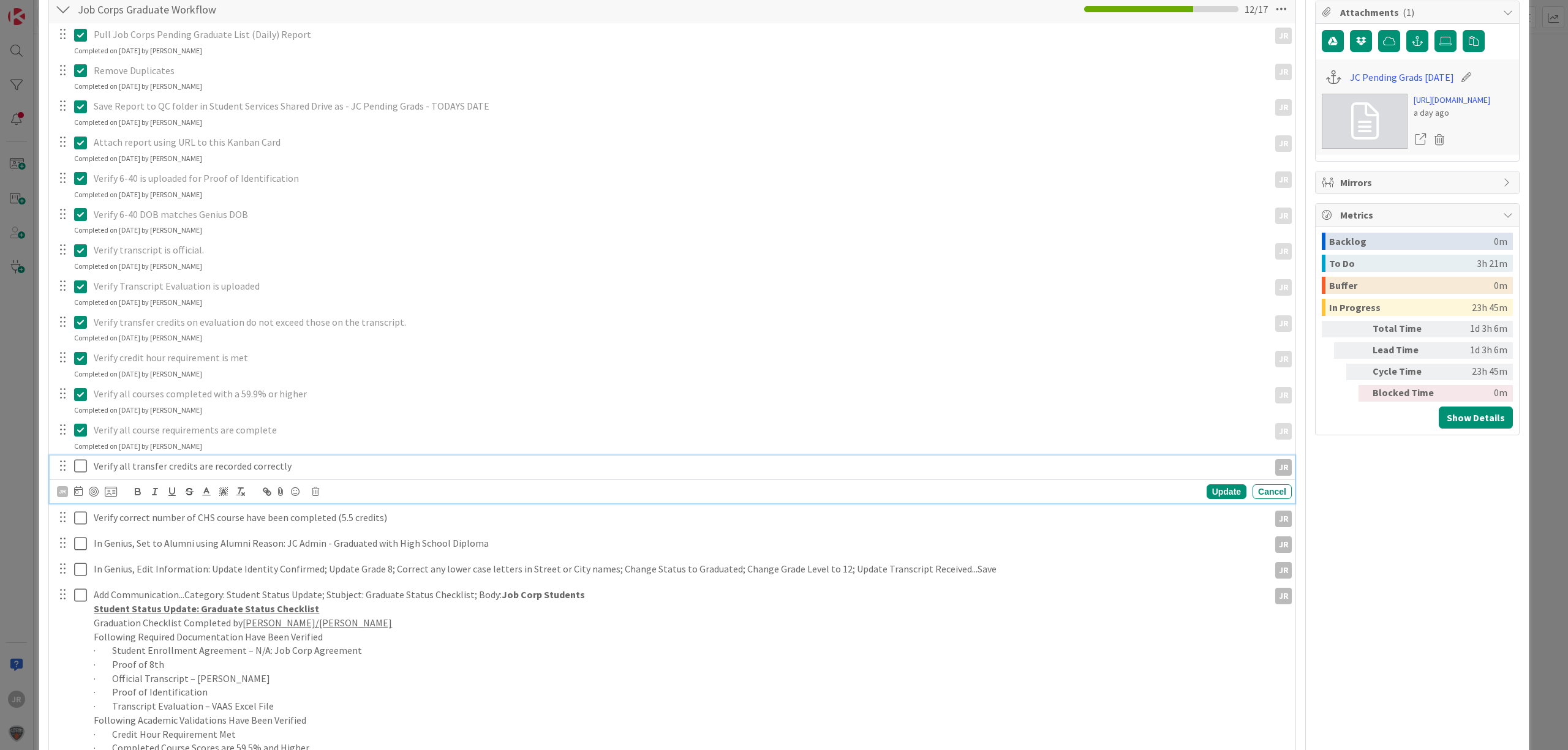
click at [80, 461] on icon at bounding box center [83, 466] width 18 height 15
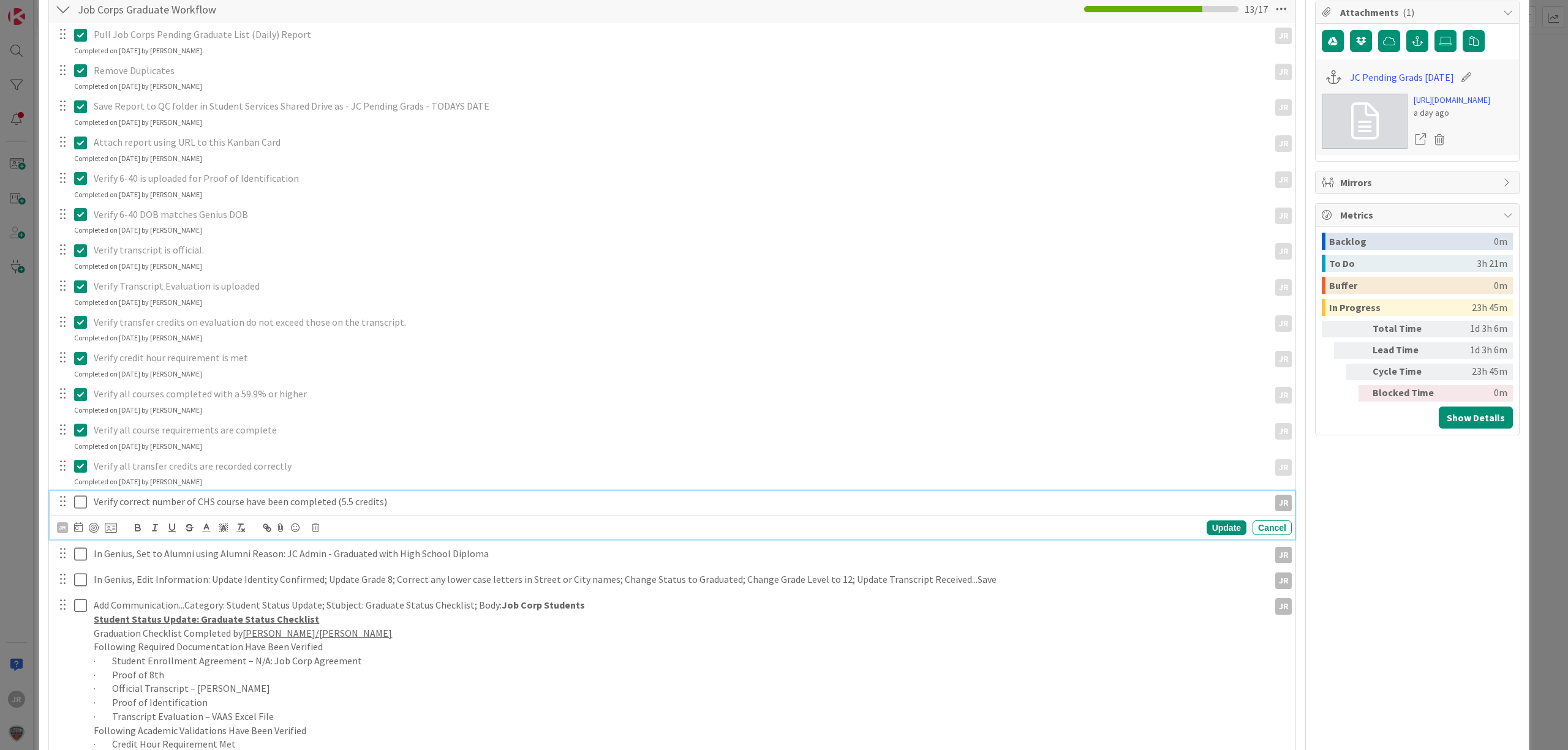
click at [81, 510] on icon at bounding box center [83, 502] width 18 height 15
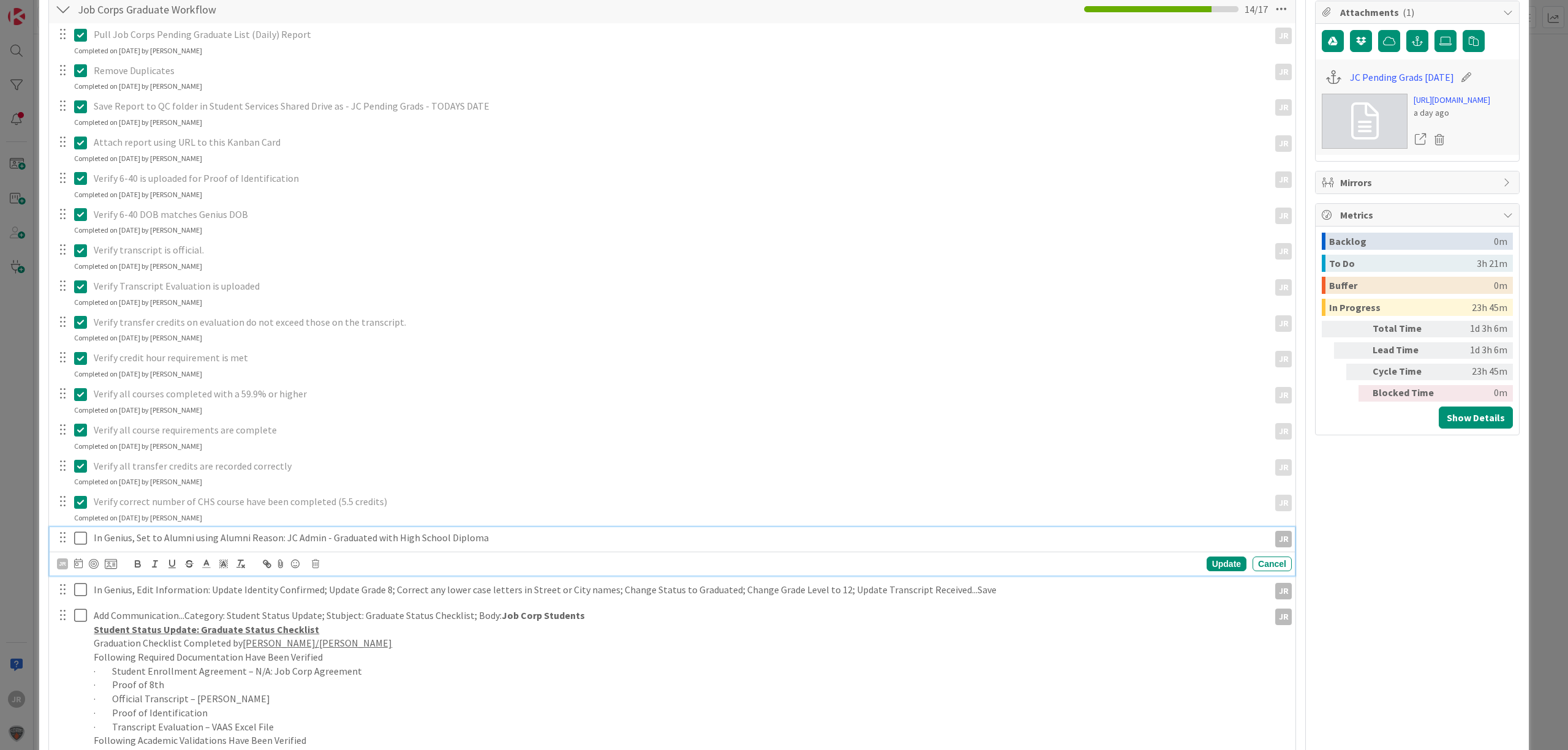
click at [82, 544] on icon at bounding box center [83, 538] width 18 height 15
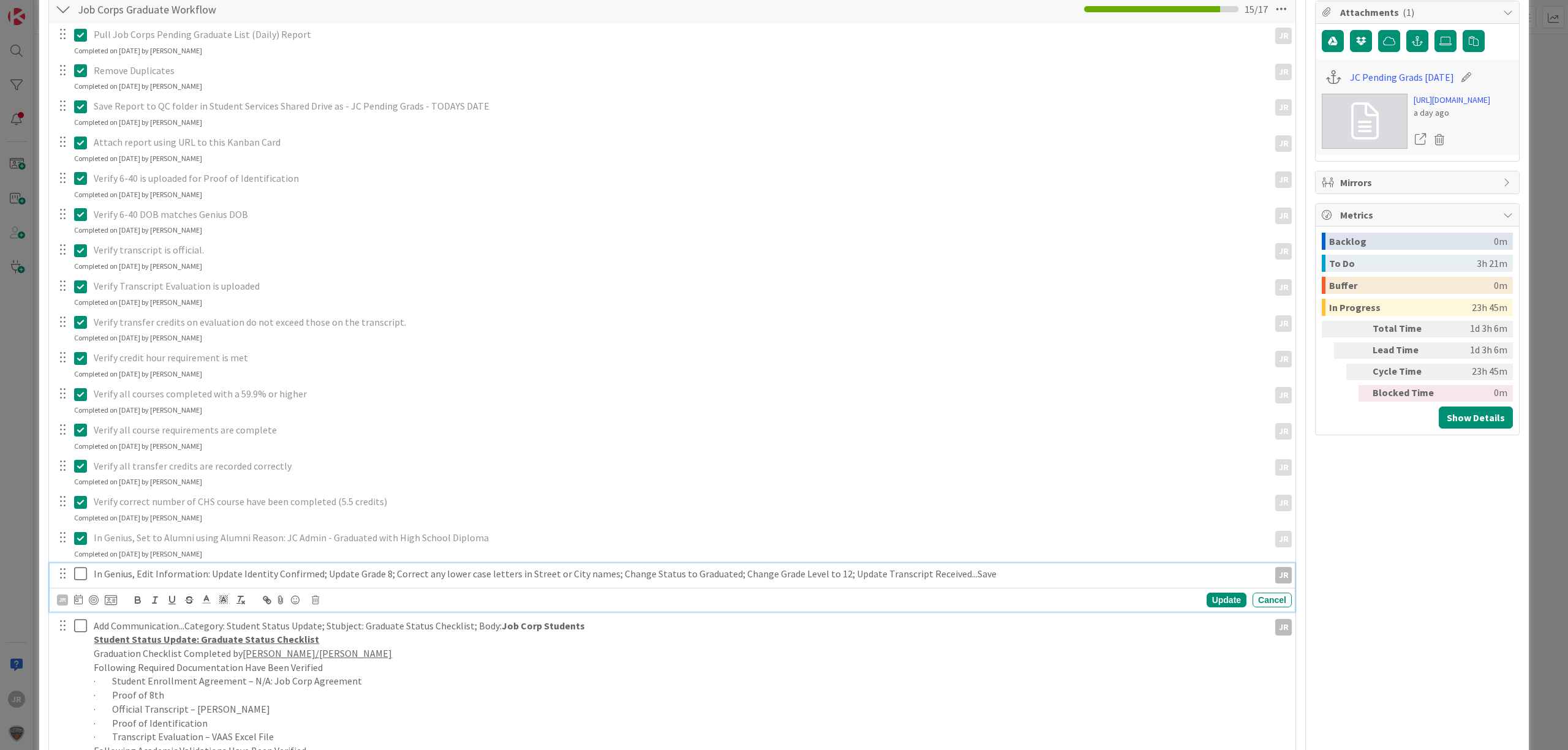
click at [81, 576] on icon at bounding box center [83, 574] width 18 height 15
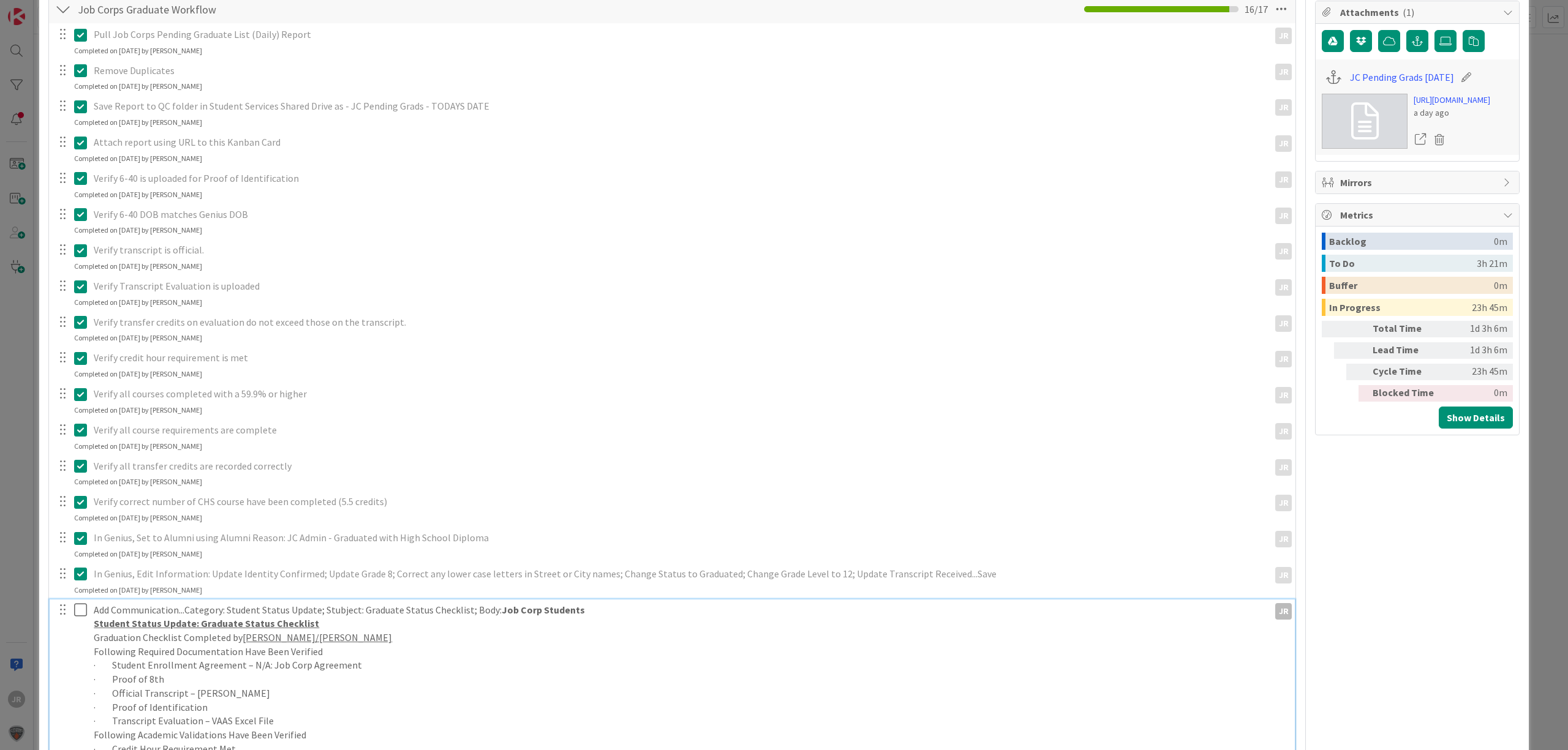
click at [79, 607] on icon at bounding box center [83, 610] width 18 height 15
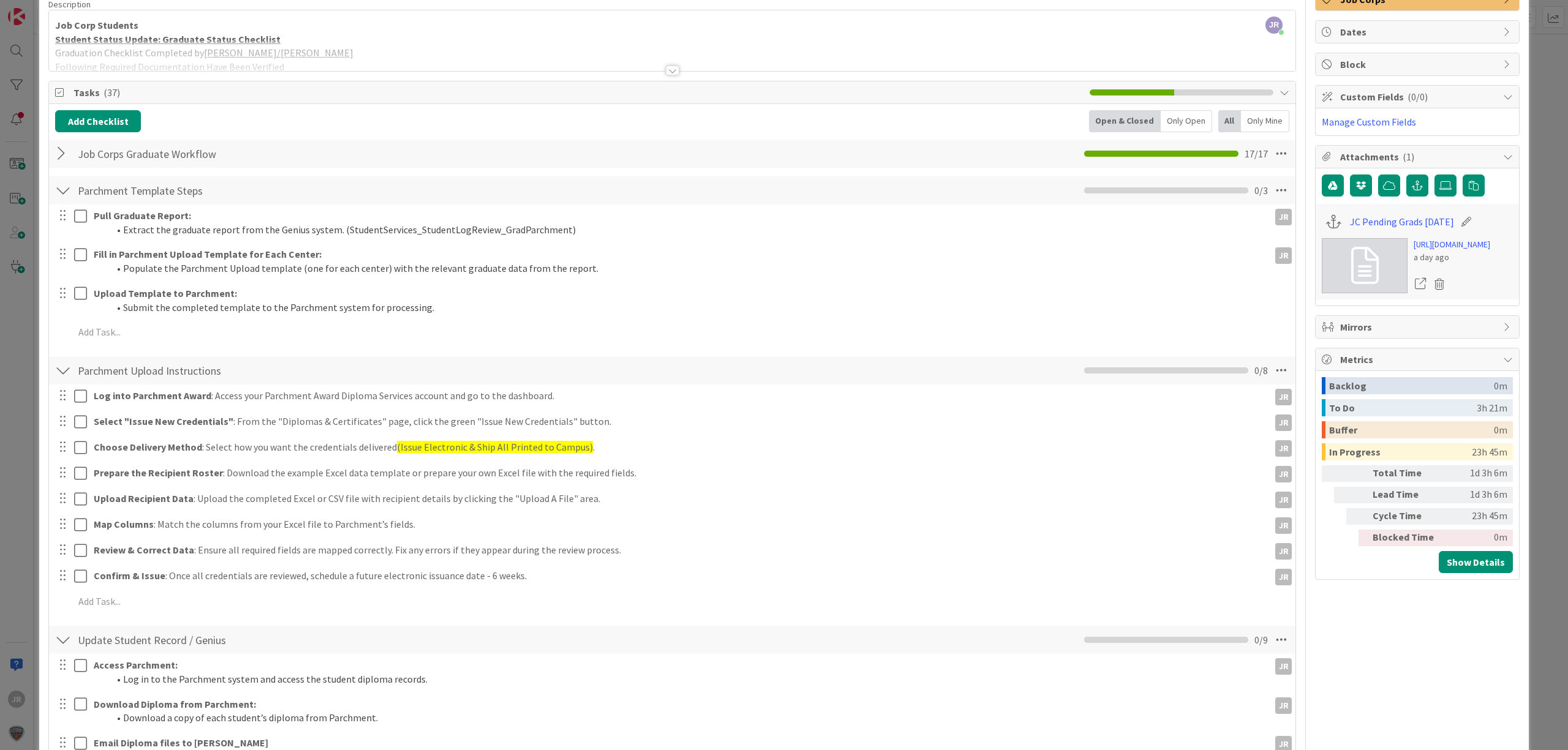
scroll to position [81, 0]
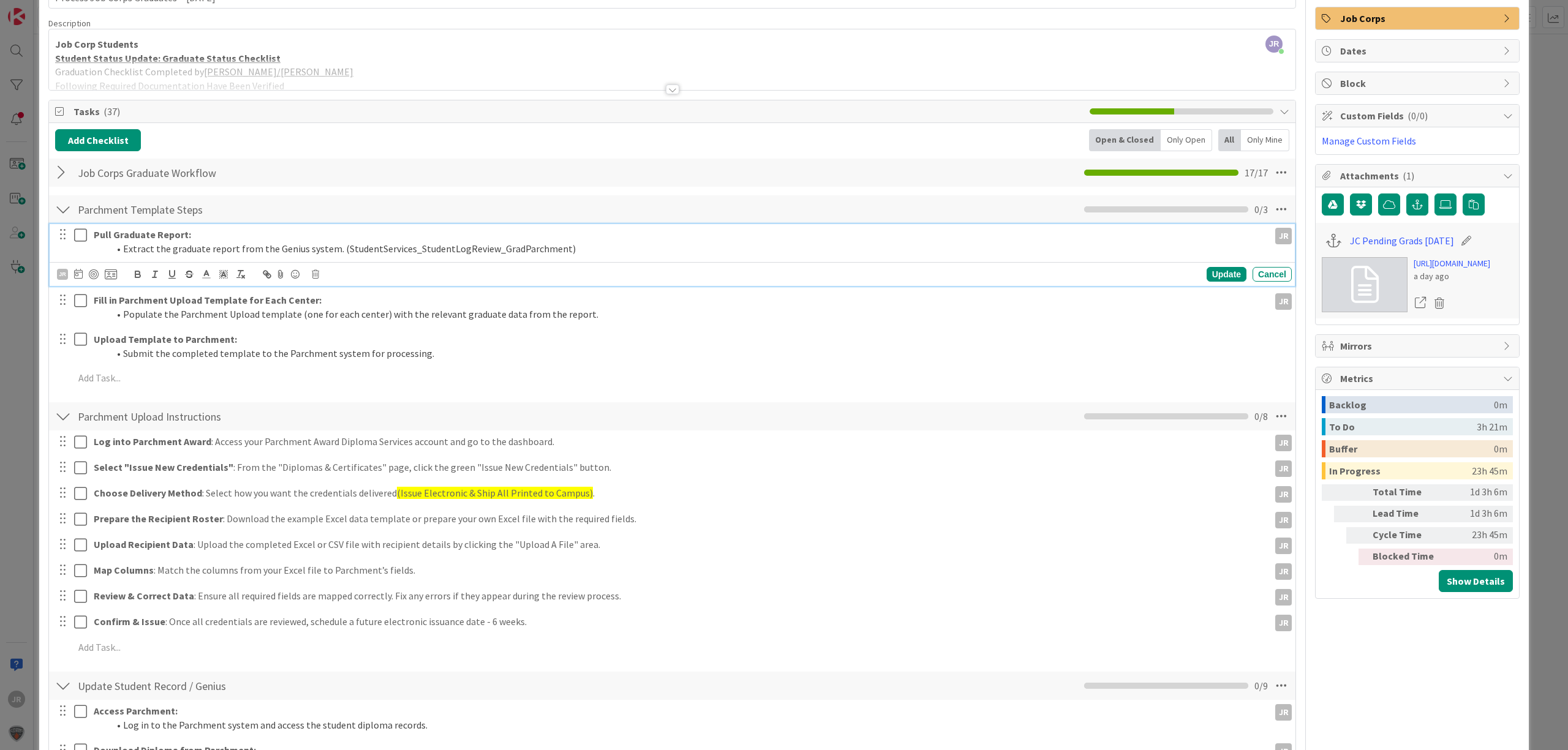
click at [77, 235] on icon at bounding box center [83, 235] width 18 height 15
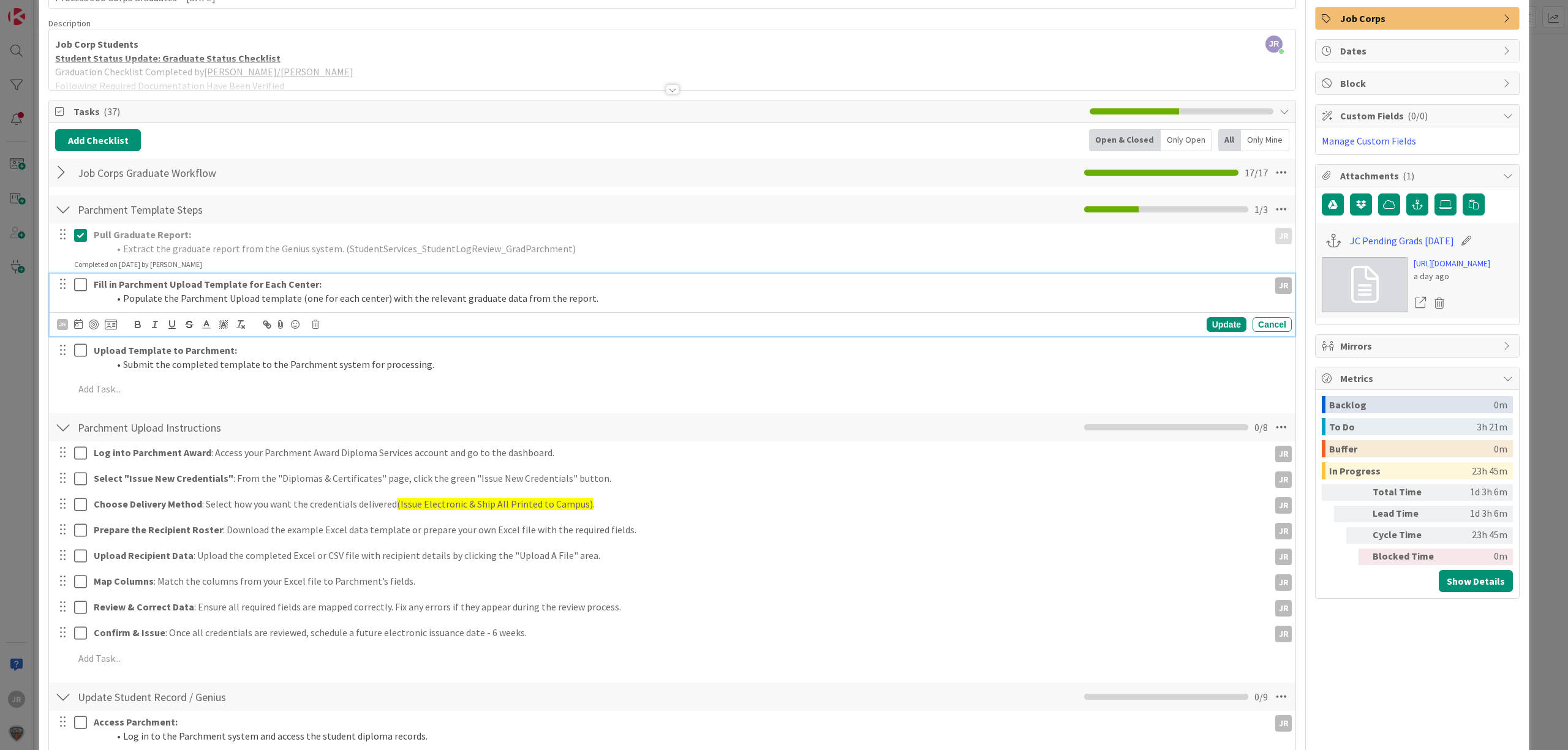
click at [84, 285] on icon at bounding box center [83, 285] width 18 height 15
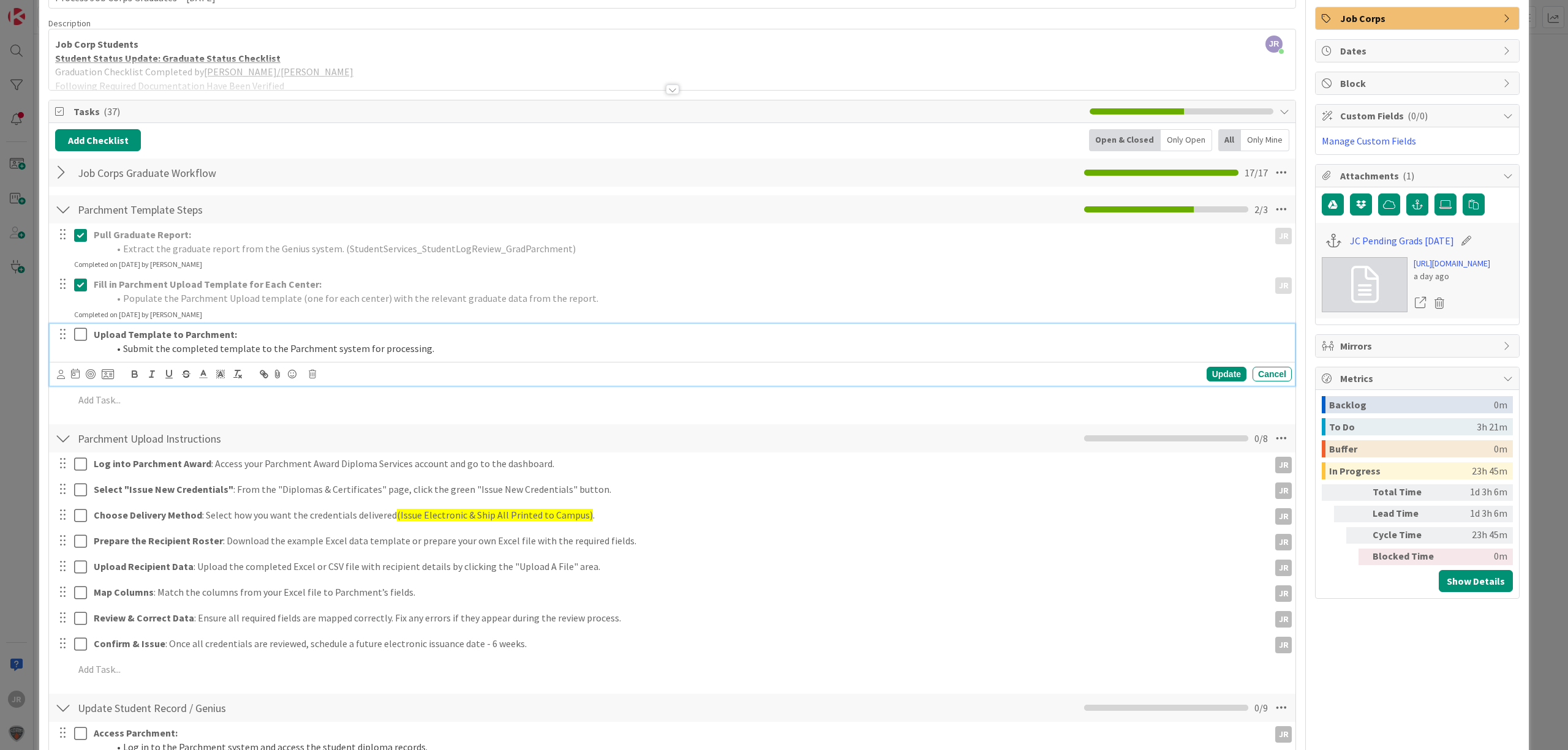
click at [79, 338] on icon at bounding box center [83, 334] width 18 height 15
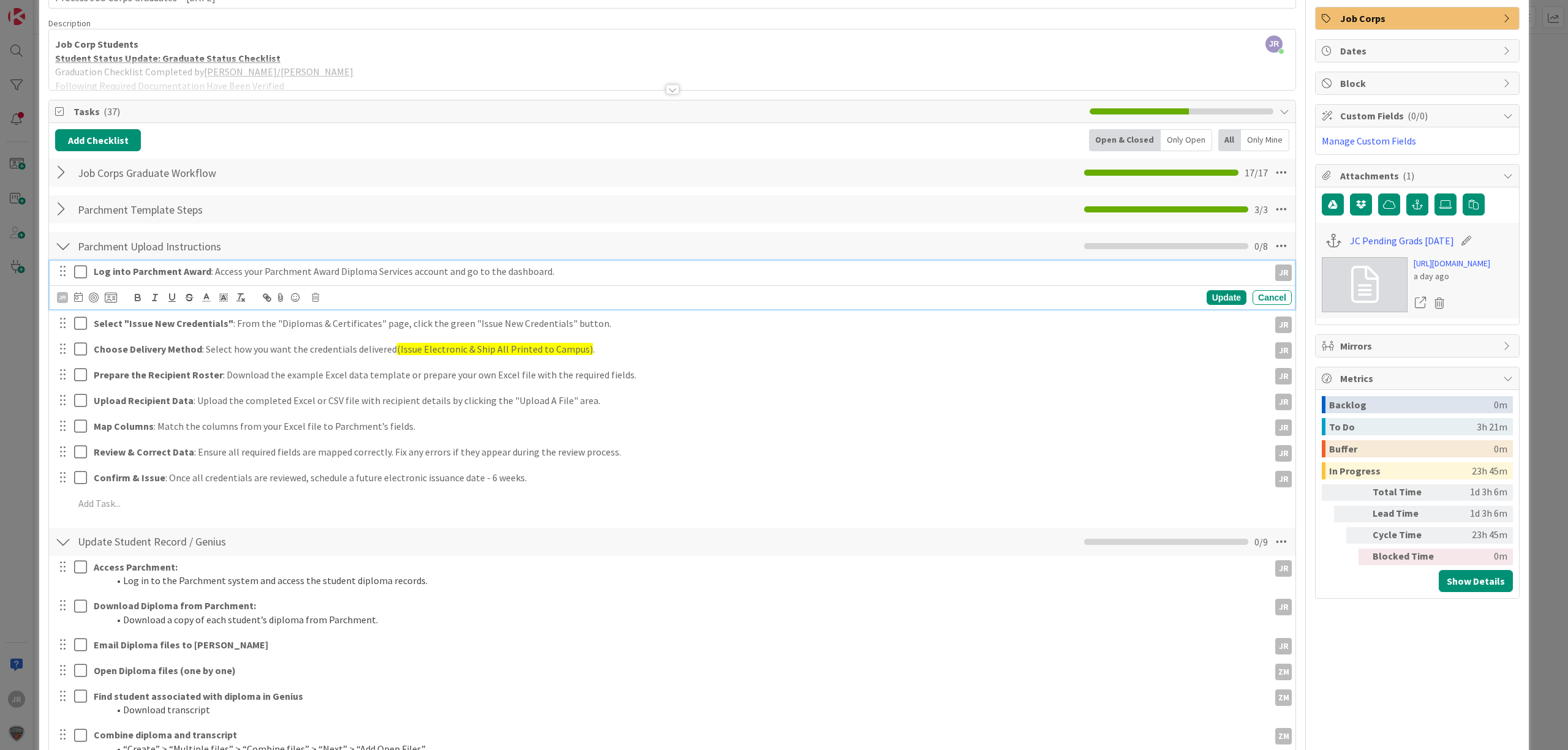
click at [80, 277] on icon at bounding box center [83, 272] width 18 height 15
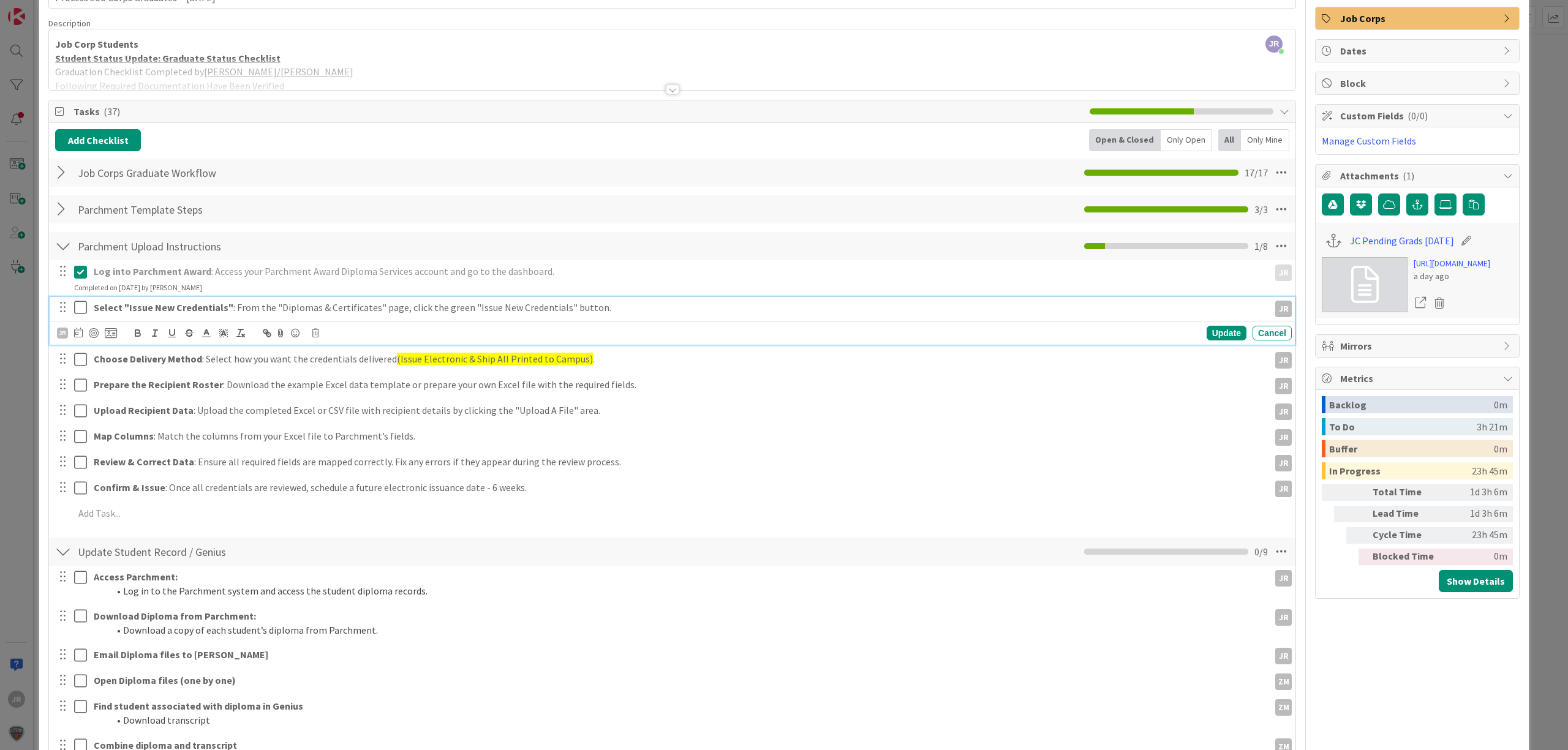
click at [80, 306] on icon at bounding box center [83, 307] width 18 height 15
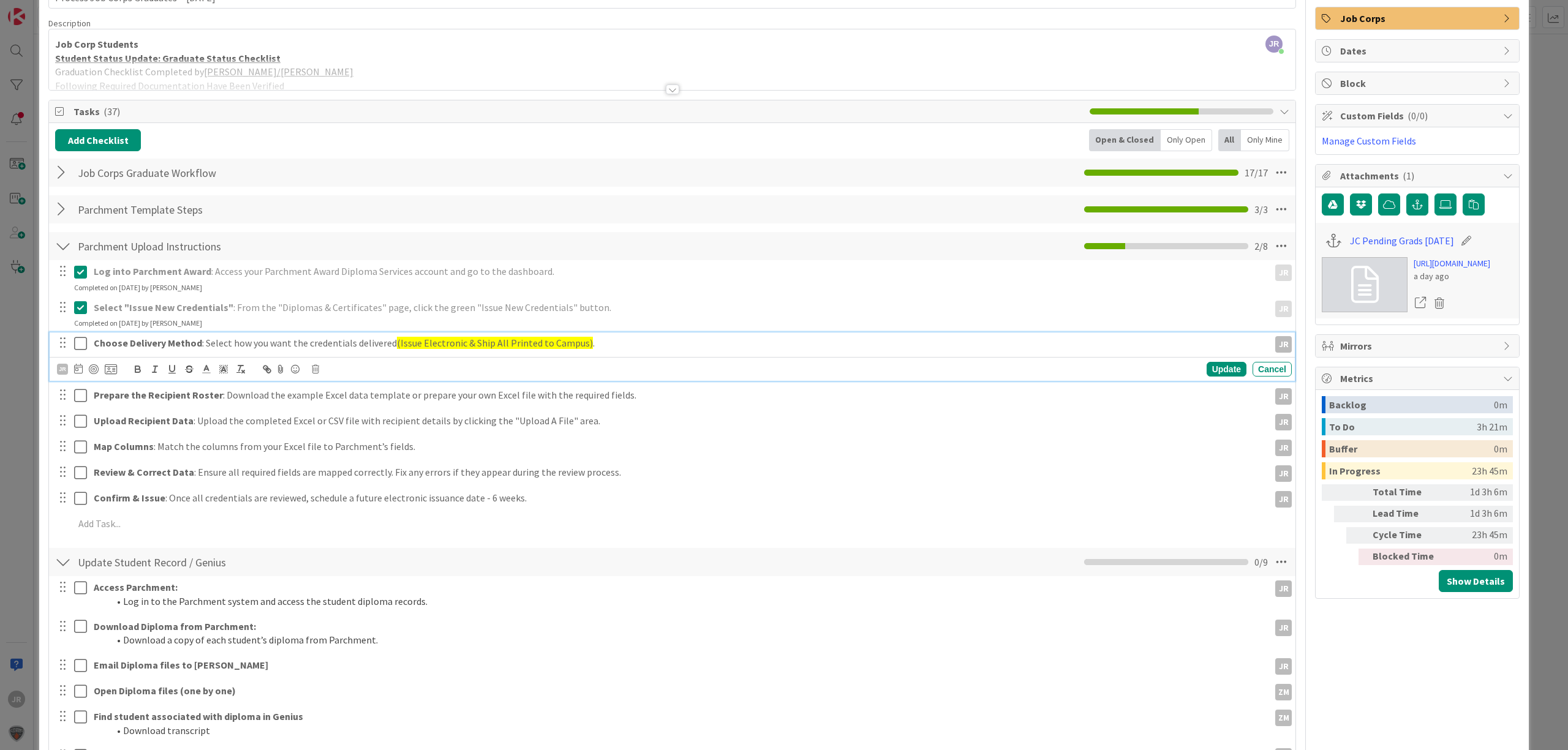
click at [79, 339] on icon at bounding box center [83, 343] width 18 height 15
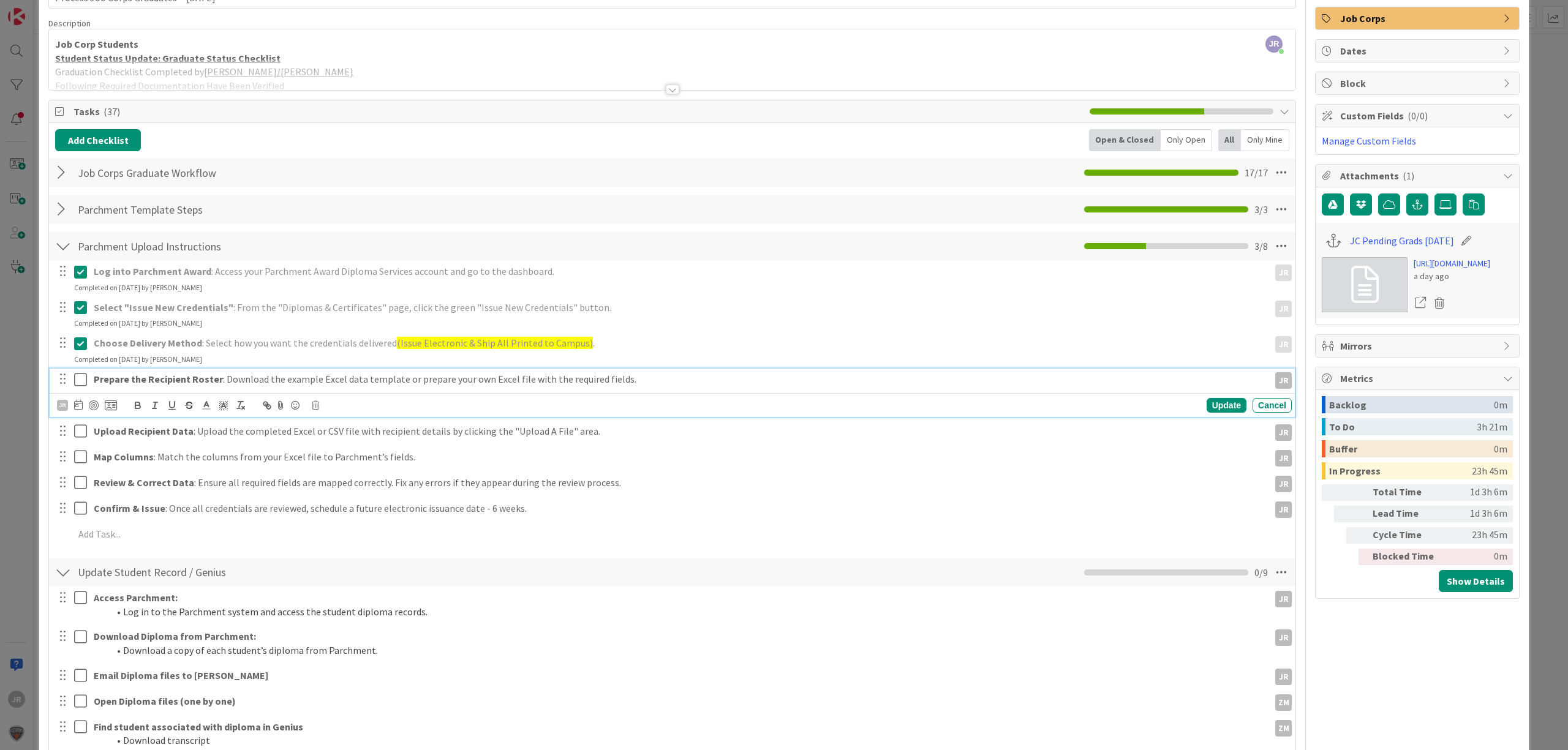
click at [81, 376] on icon at bounding box center [83, 380] width 18 height 15
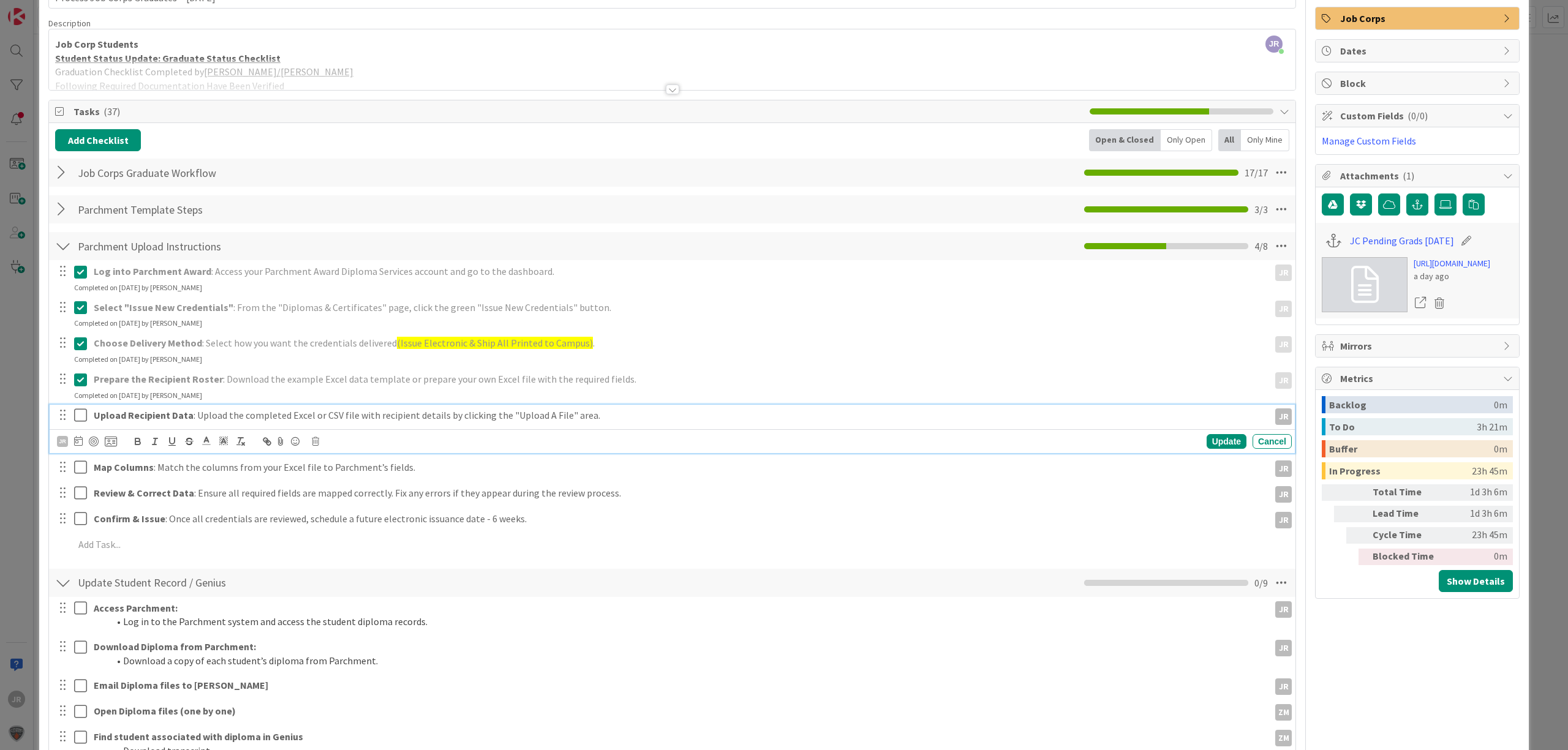
click at [81, 410] on icon at bounding box center [83, 415] width 18 height 15
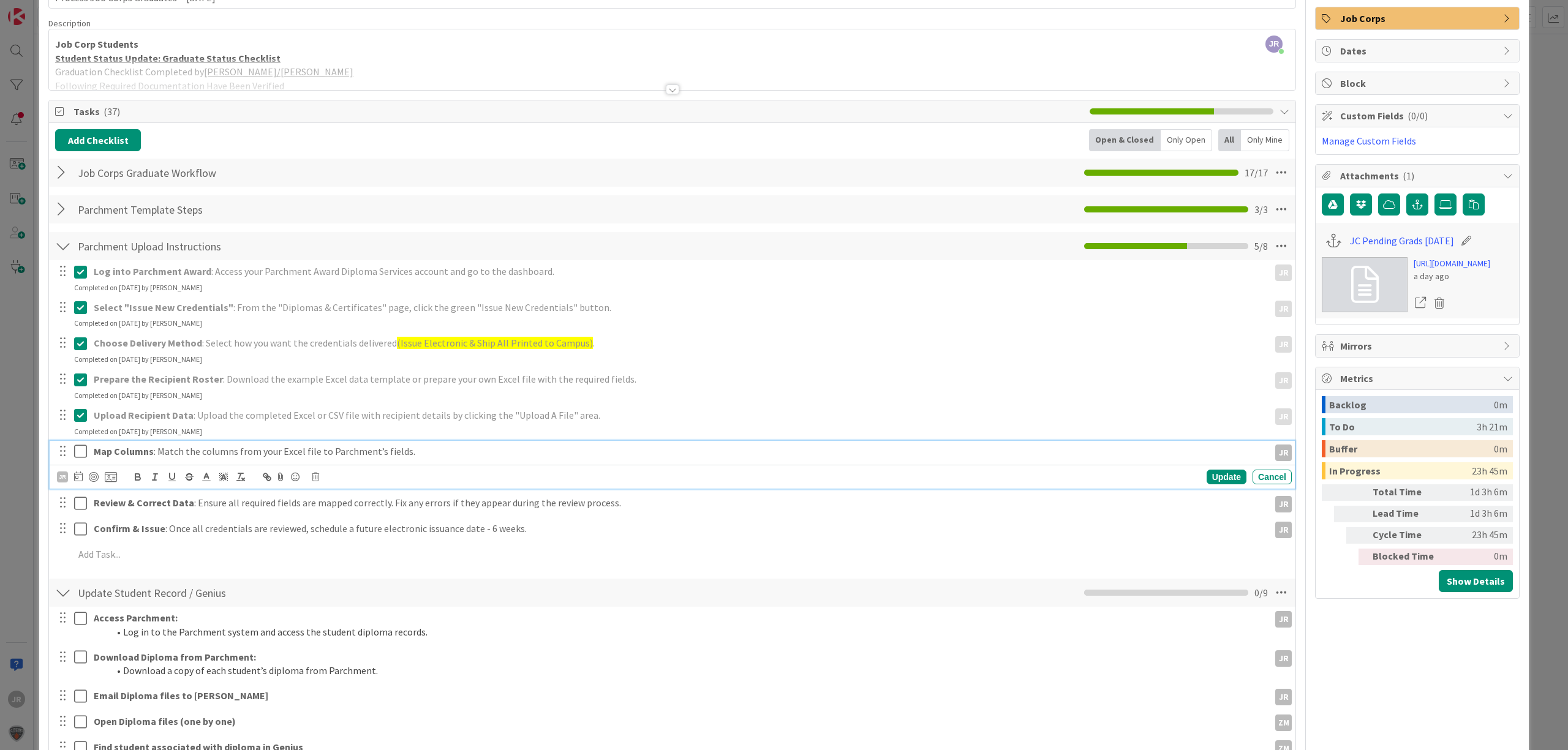
click at [81, 449] on icon at bounding box center [83, 451] width 18 height 15
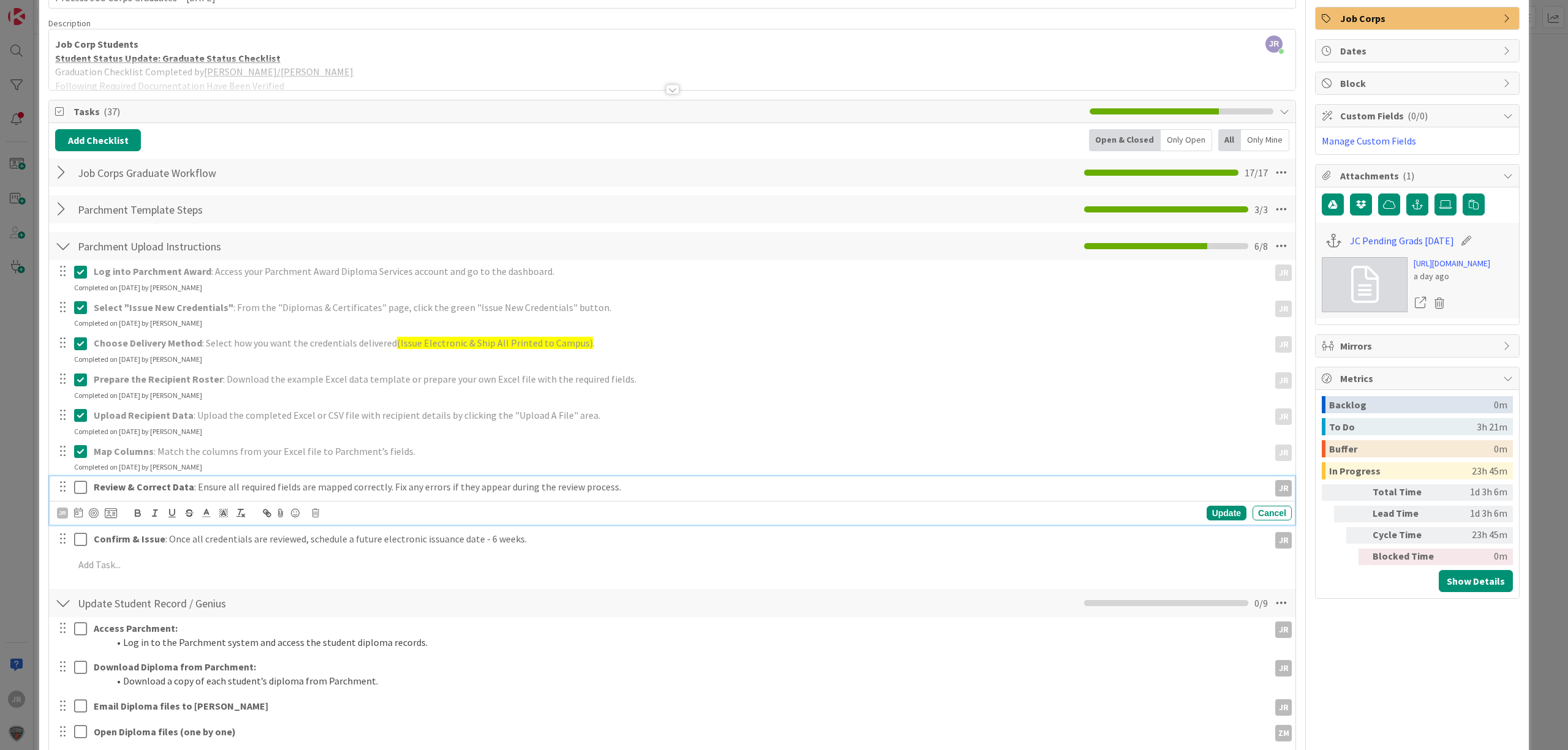
click at [81, 488] on icon at bounding box center [83, 488] width 18 height 15
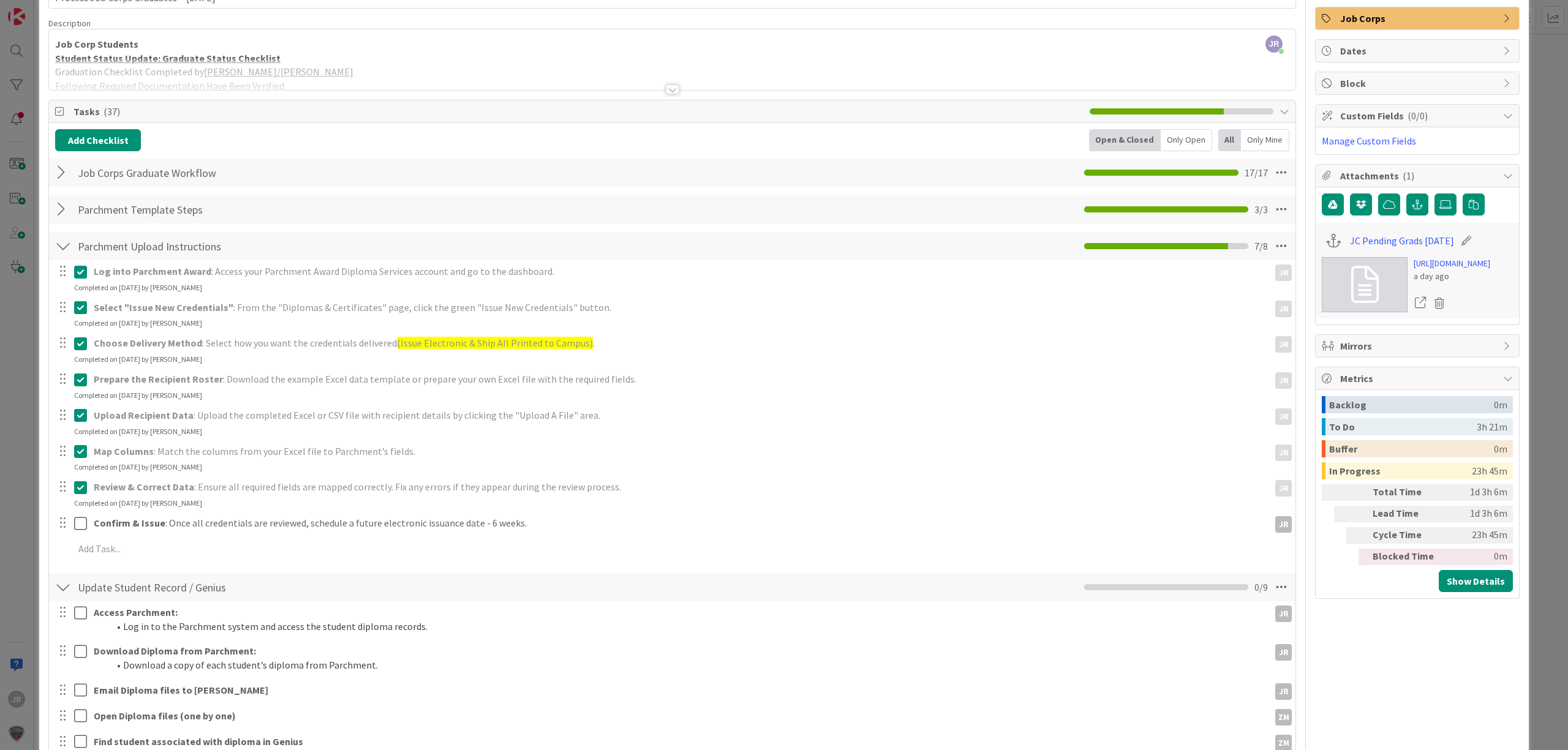
click at [73, 523] on div at bounding box center [72, 523] width 35 height 21
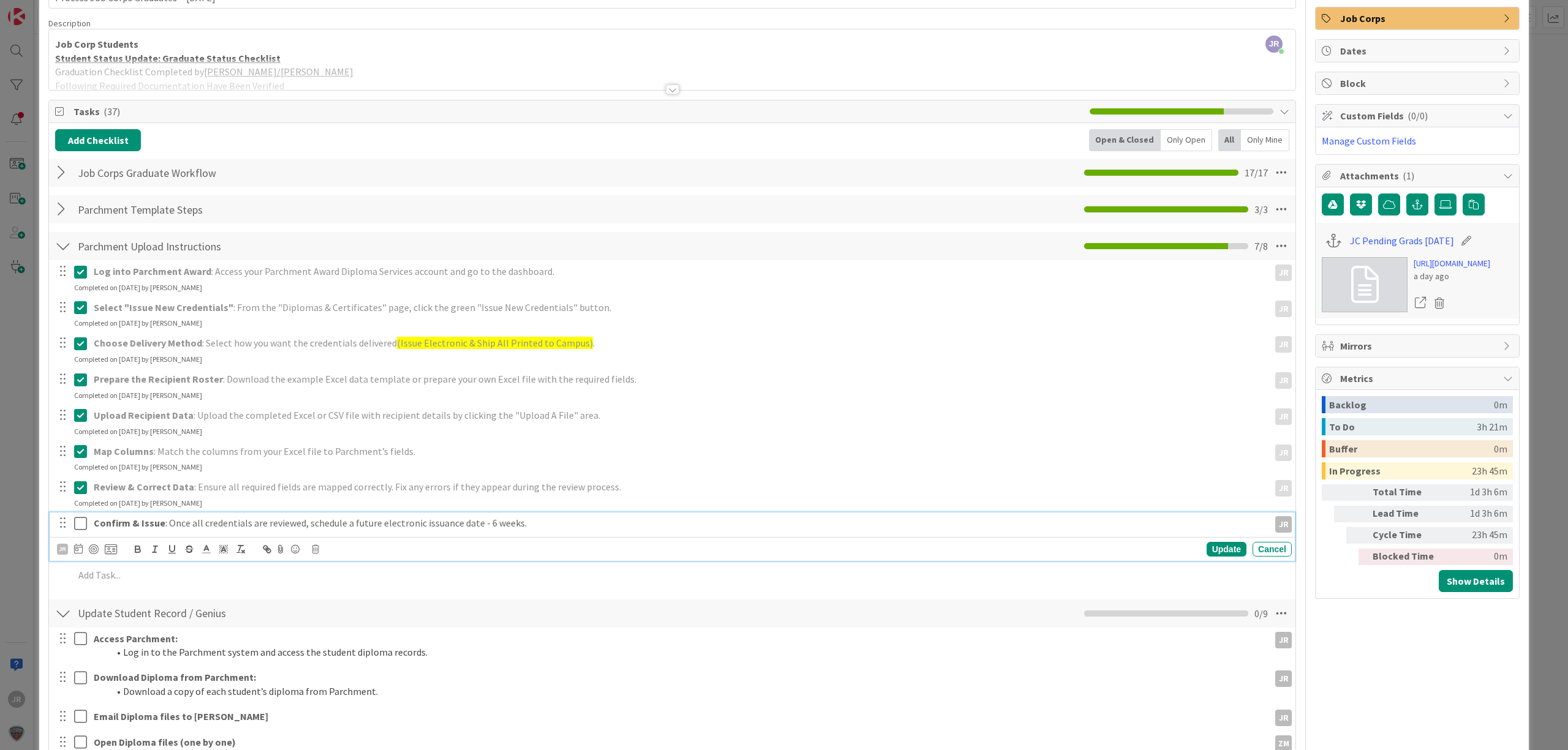
click at [75, 524] on icon at bounding box center [83, 523] width 18 height 15
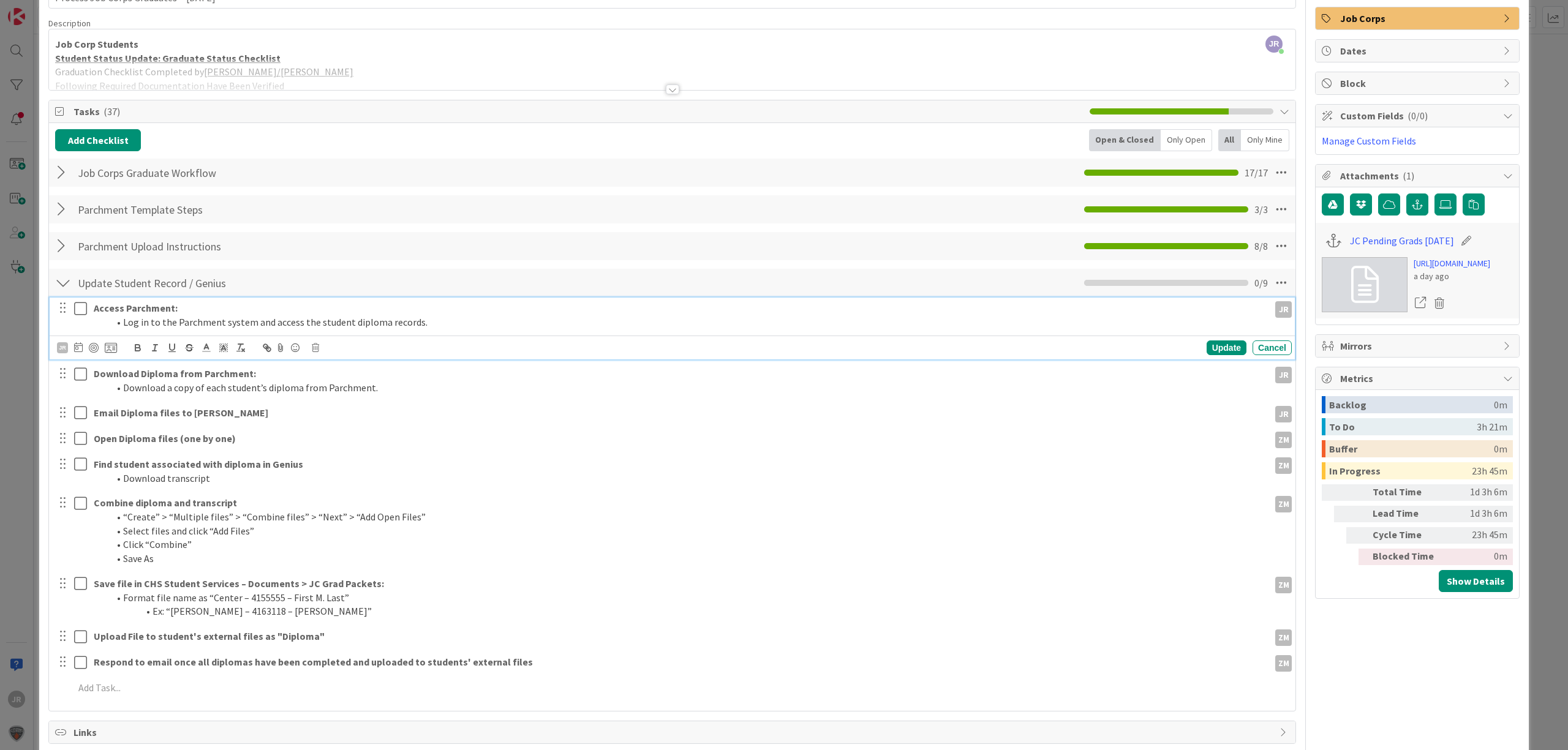
click at [77, 312] on icon at bounding box center [83, 309] width 18 height 15
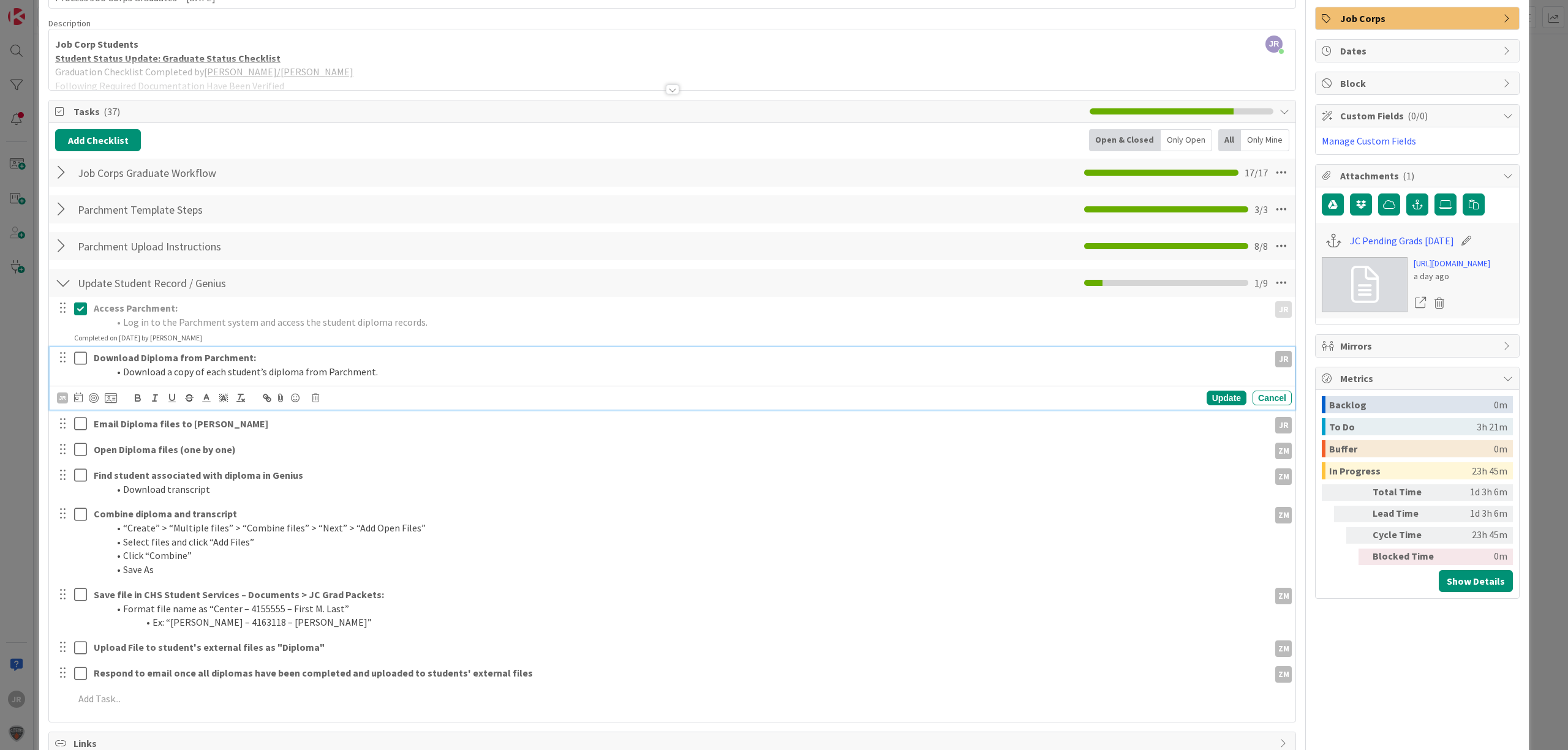
click at [77, 357] on icon at bounding box center [83, 358] width 18 height 15
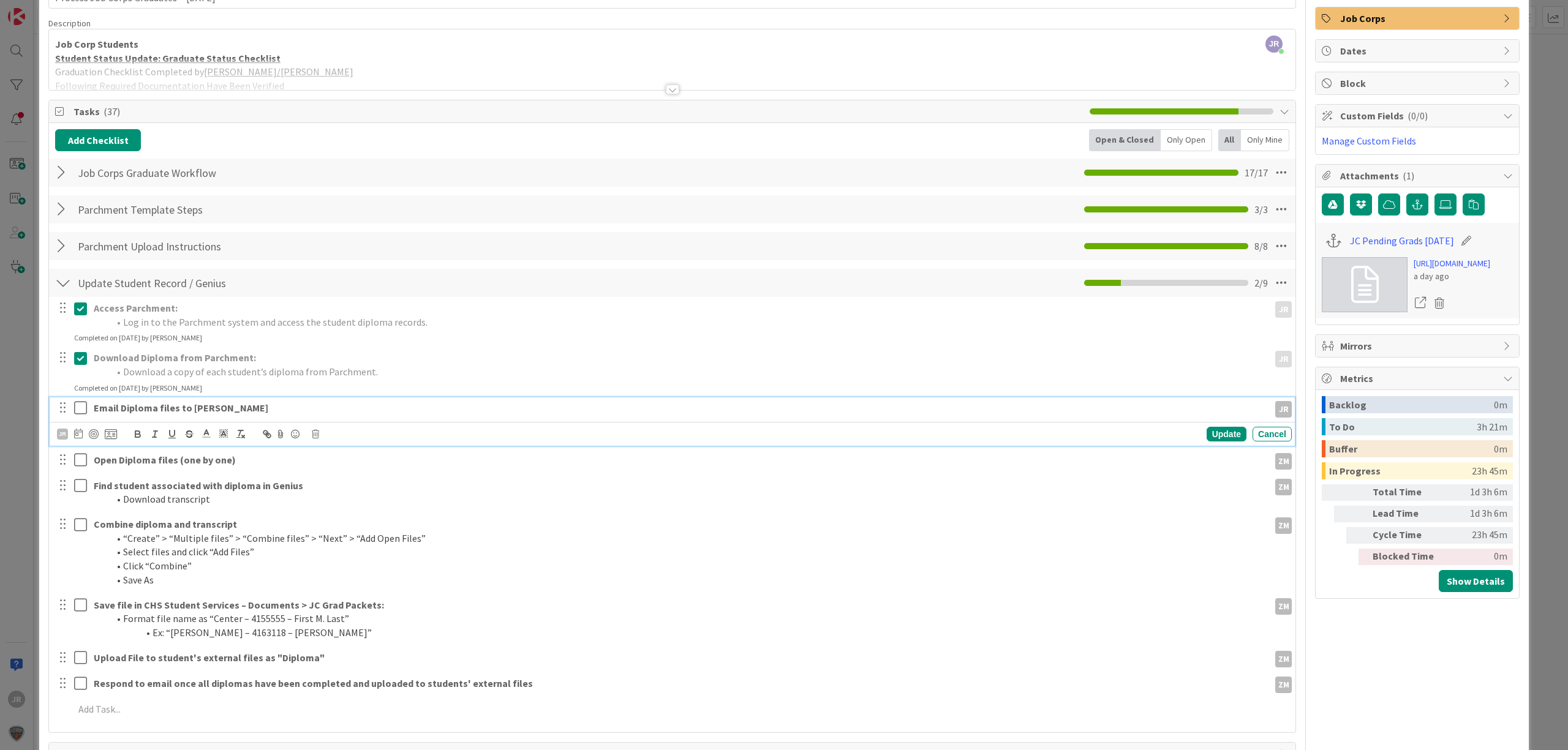
click at [81, 410] on icon at bounding box center [83, 407] width 18 height 15
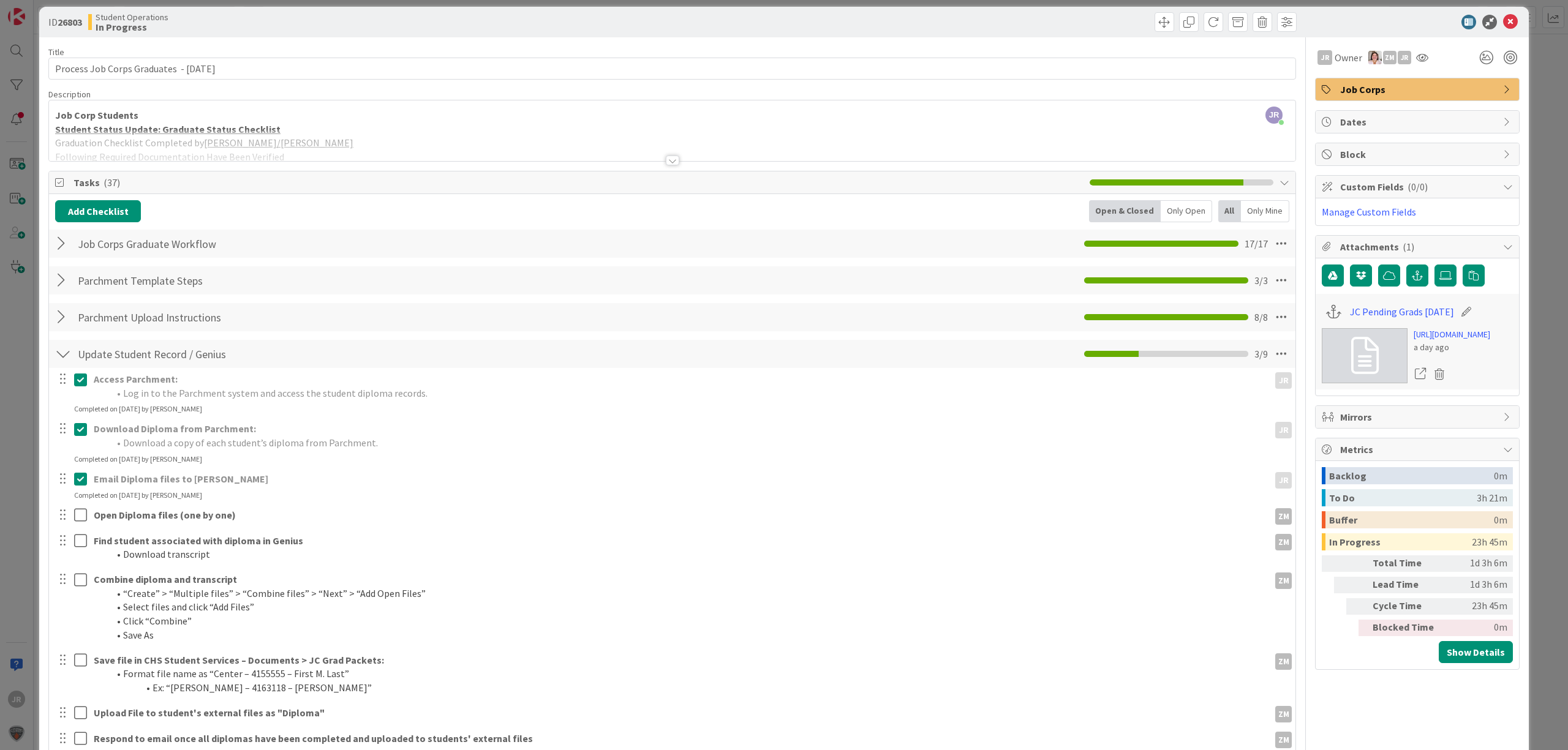
scroll to position [0, 0]
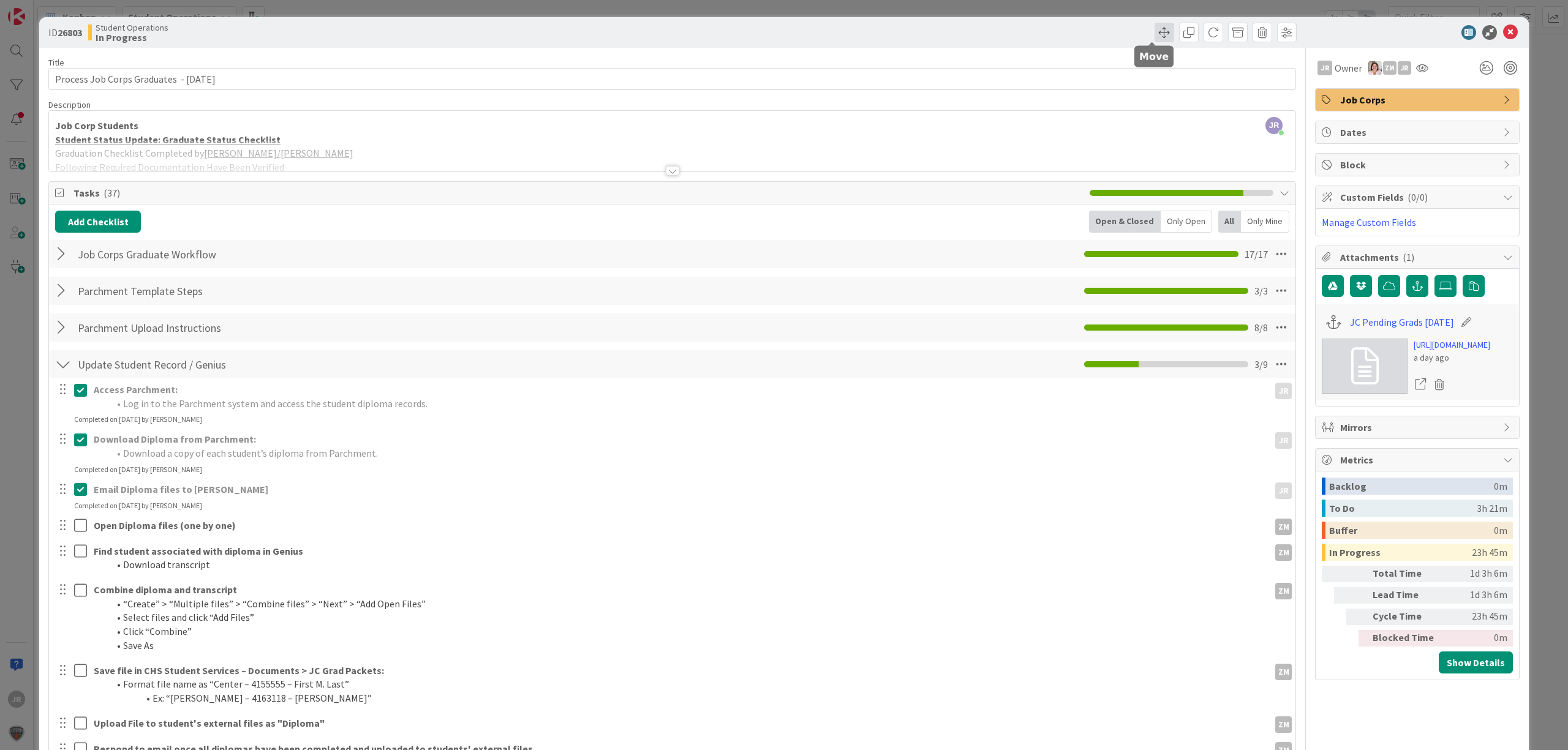
click at [1155, 33] on span at bounding box center [1164, 32] width 19 height 19
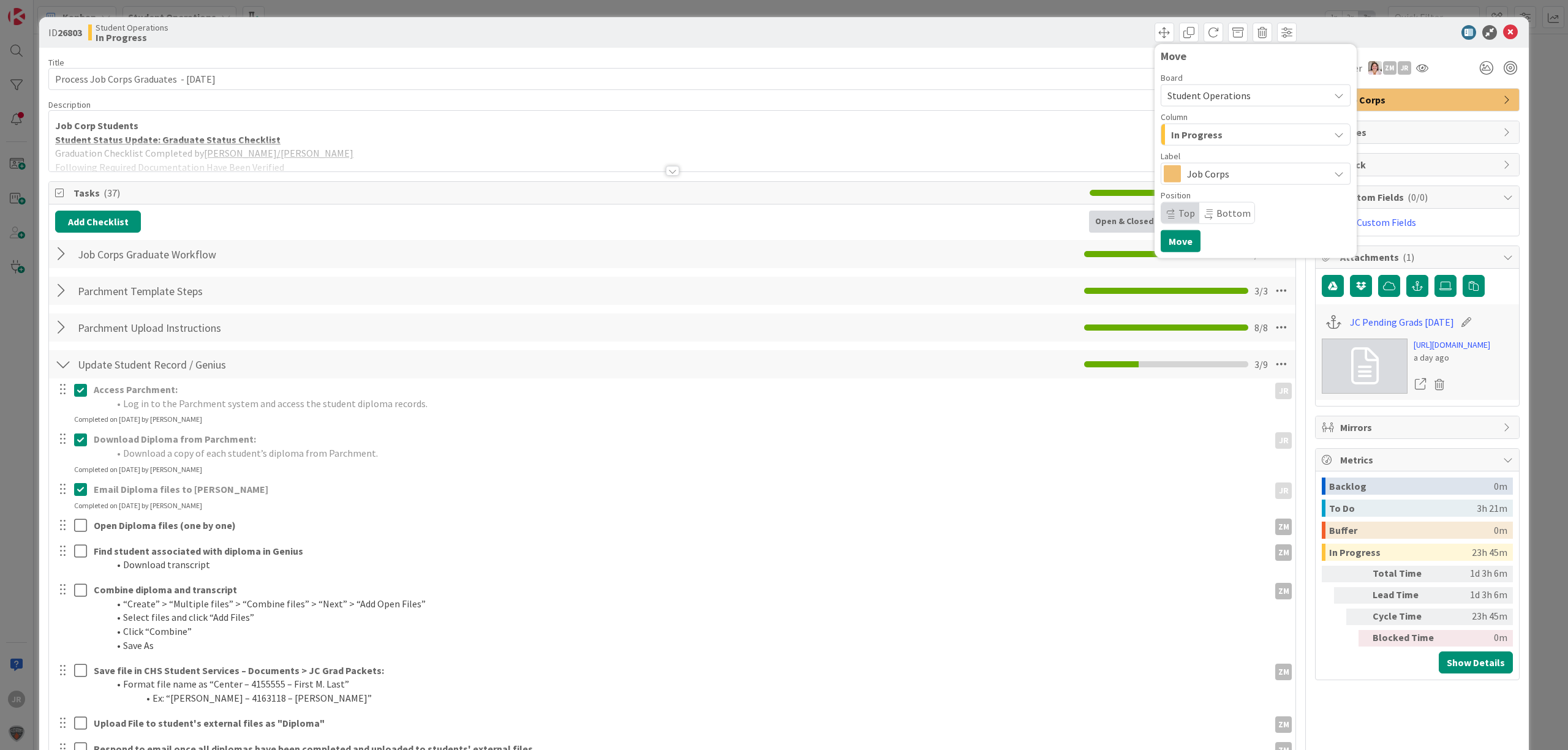
click at [1182, 125] on div "In Progress" at bounding box center [1248, 134] width 161 height 19
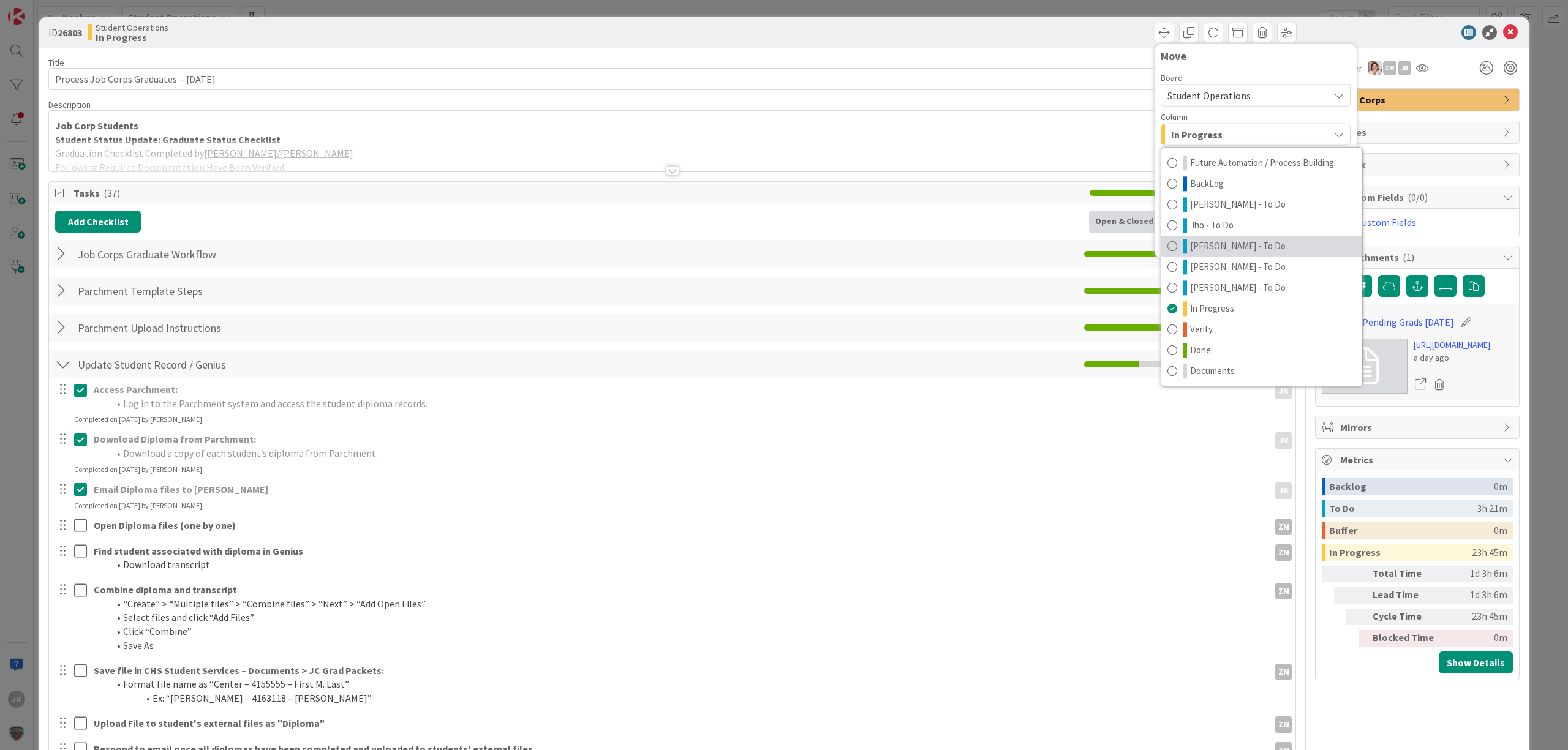
click at [1205, 245] on span "[PERSON_NAME] - To Do" at bounding box center [1238, 246] width 96 height 15
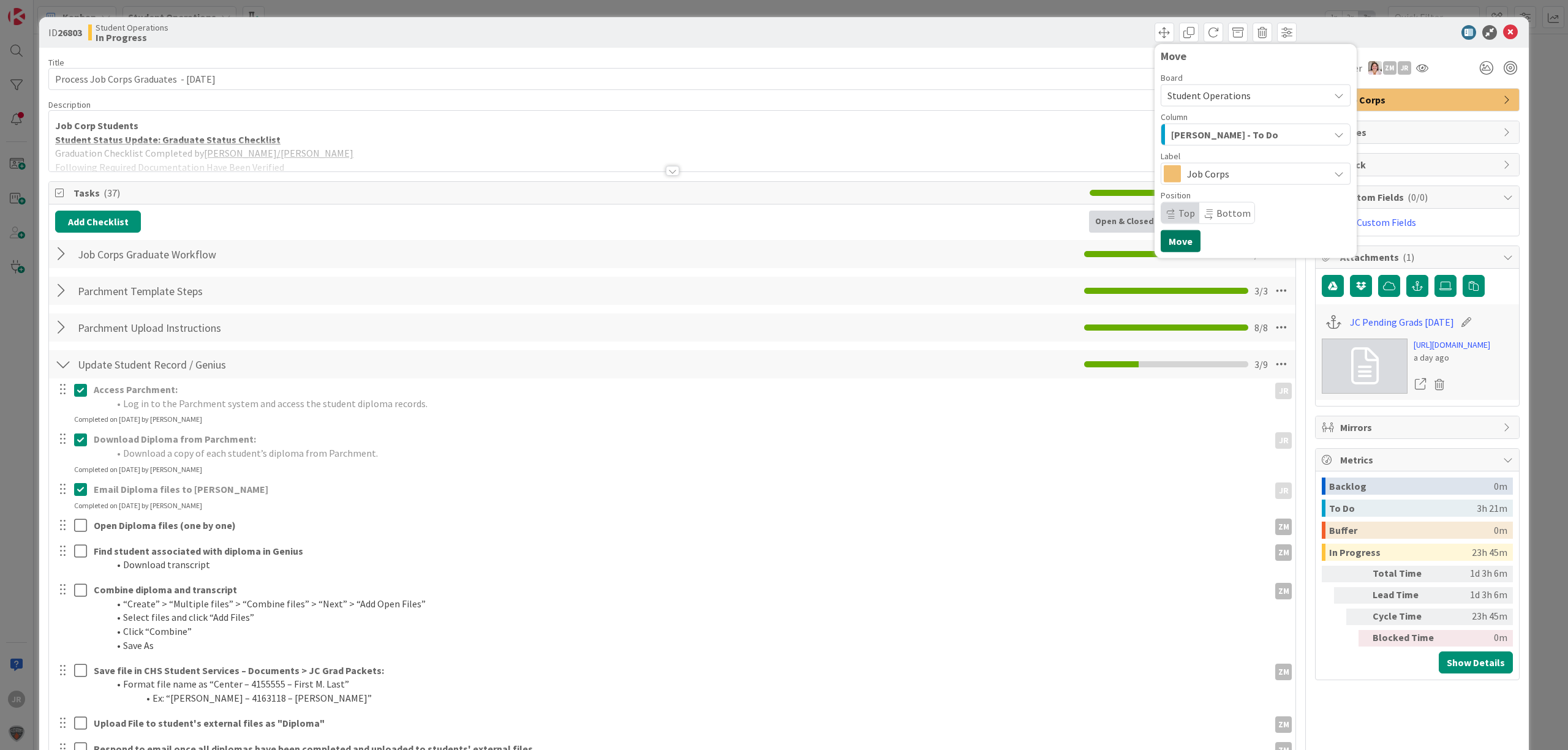
click at [1180, 238] on button "Move" at bounding box center [1181, 241] width 40 height 22
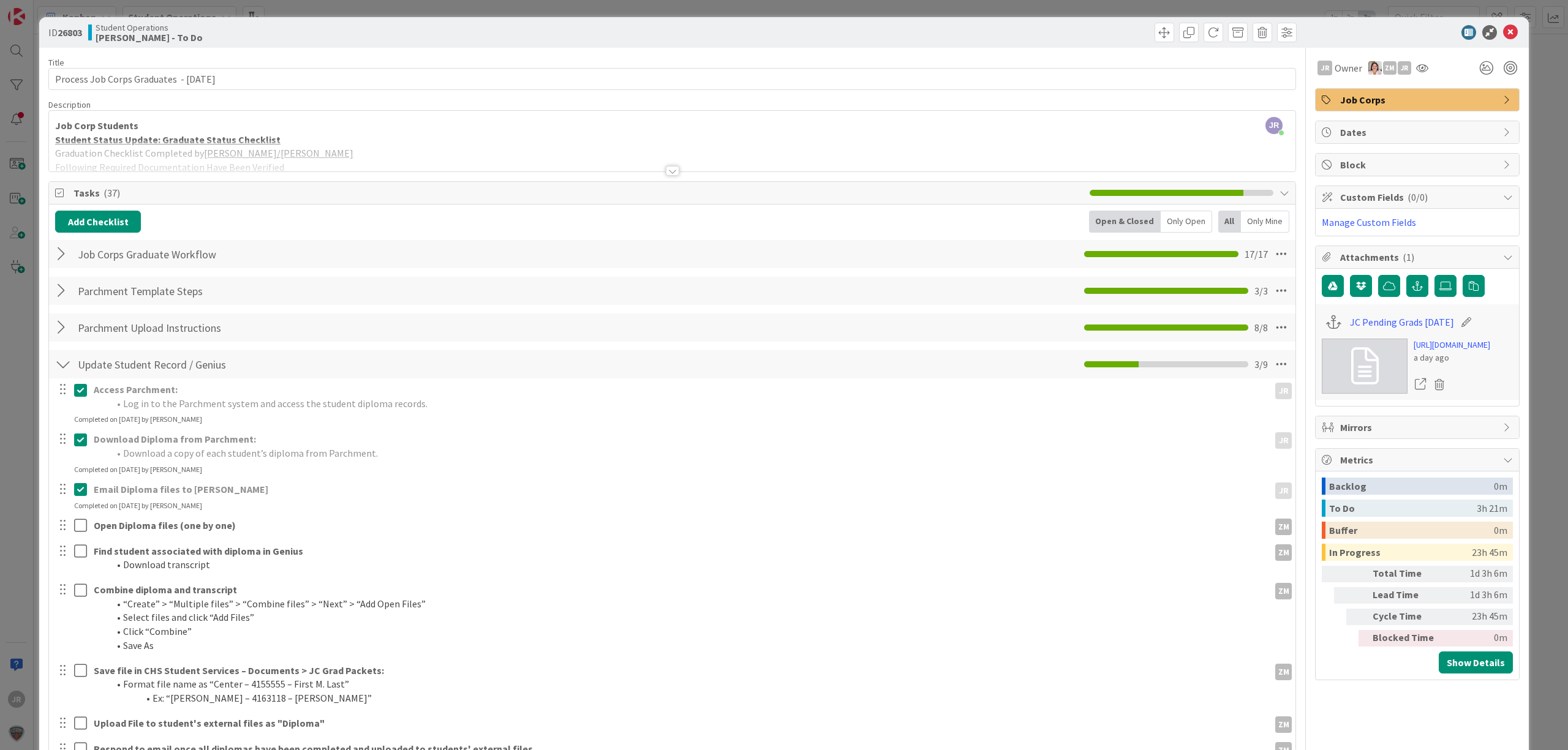
click at [1110, 12] on div "ID 26803 Student Operations Zaida - To Do Move Move Title 41 / 128 Process Job …" at bounding box center [784, 375] width 1568 height 750
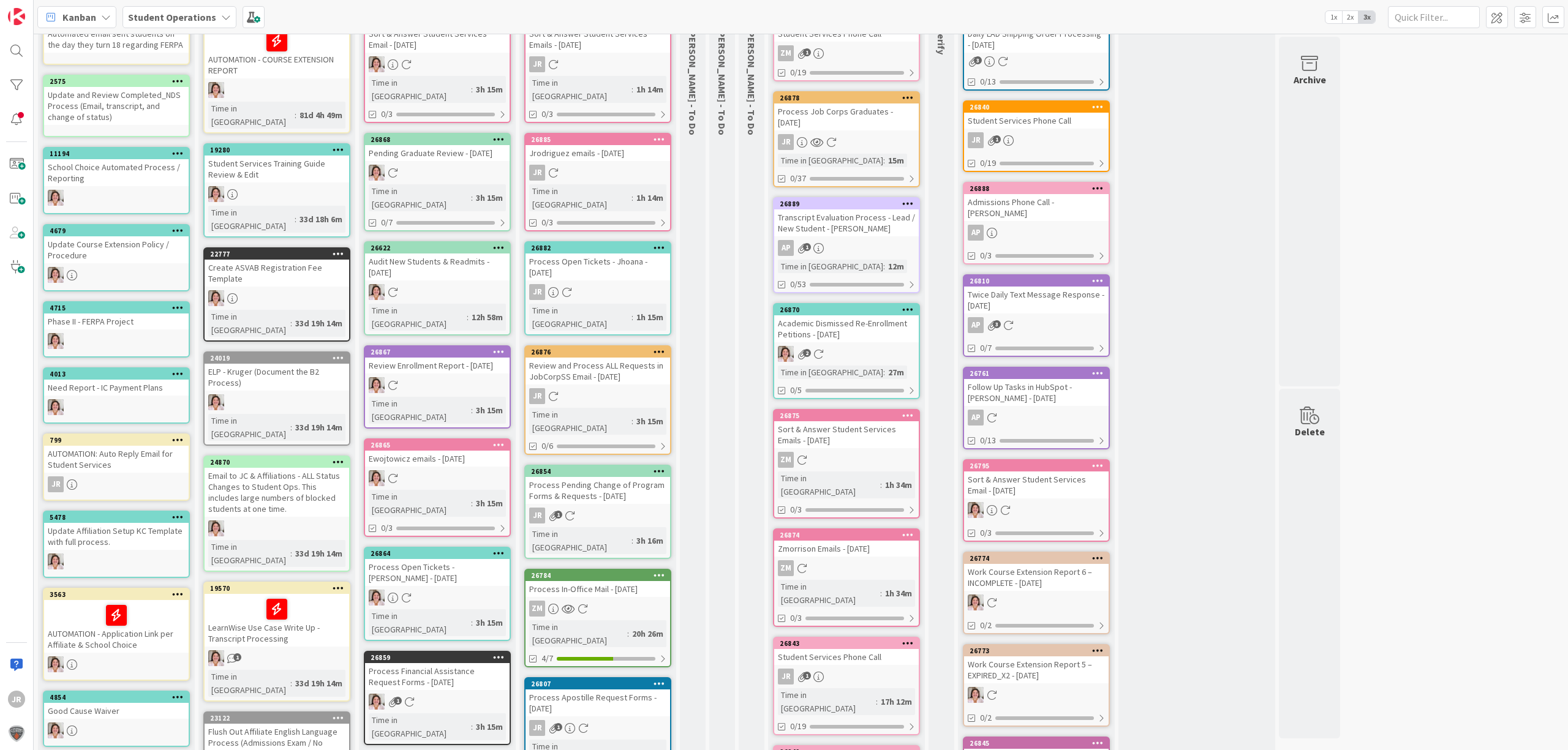
scroll to position [23, 0]
